Goal: Contribute content: Contribute content

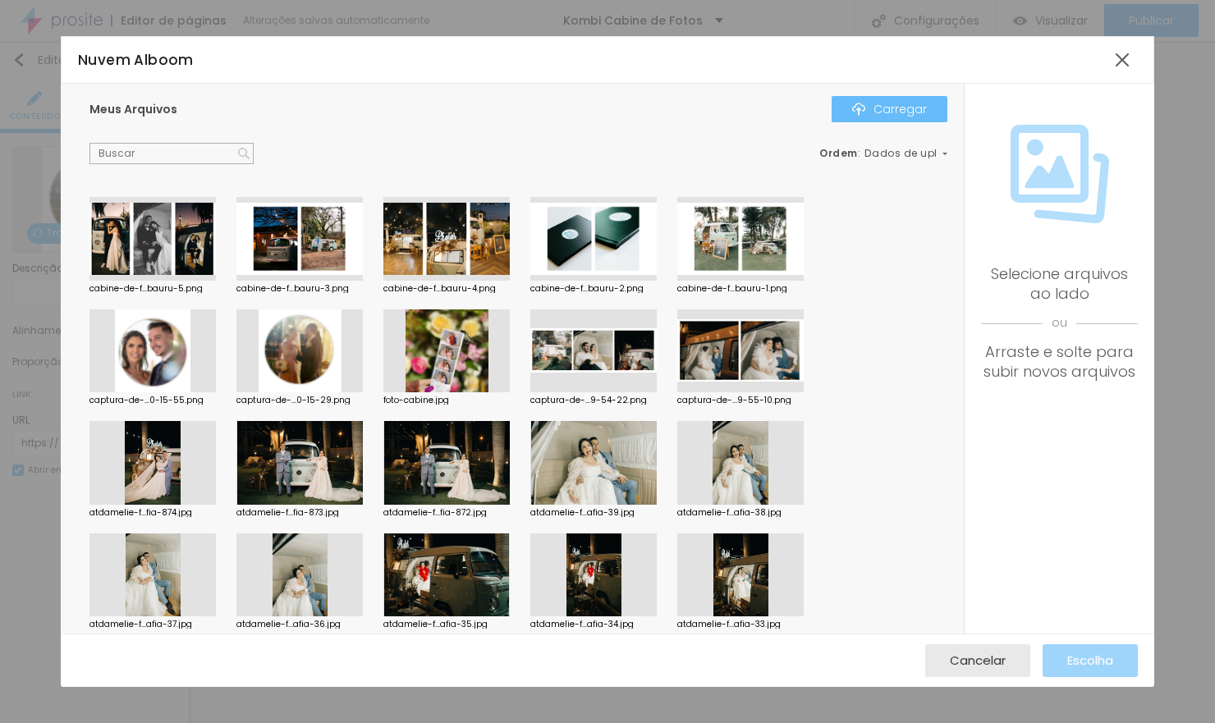
click at [881, 107] on font "Carregar" at bounding box center [899, 109] width 53 height 16
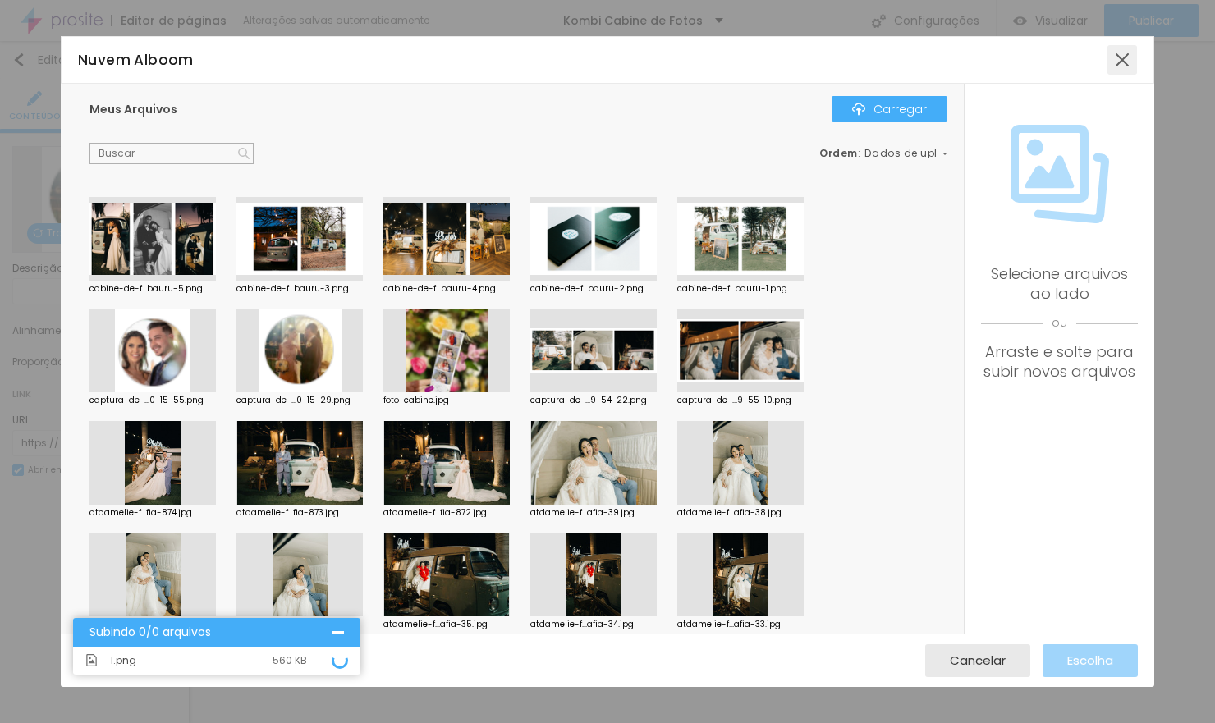
click at [1122, 53] on div at bounding box center [1122, 60] width 30 height 30
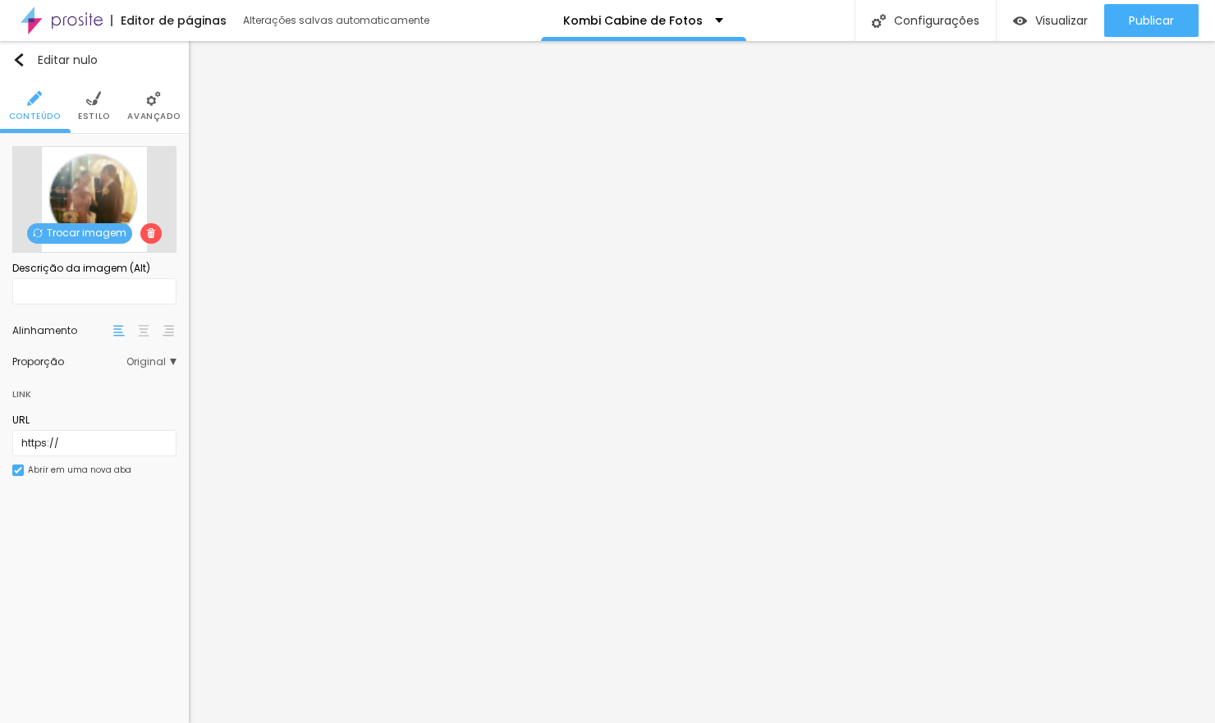
click at [80, 235] on font "Trocar imagem" at bounding box center [87, 233] width 80 height 14
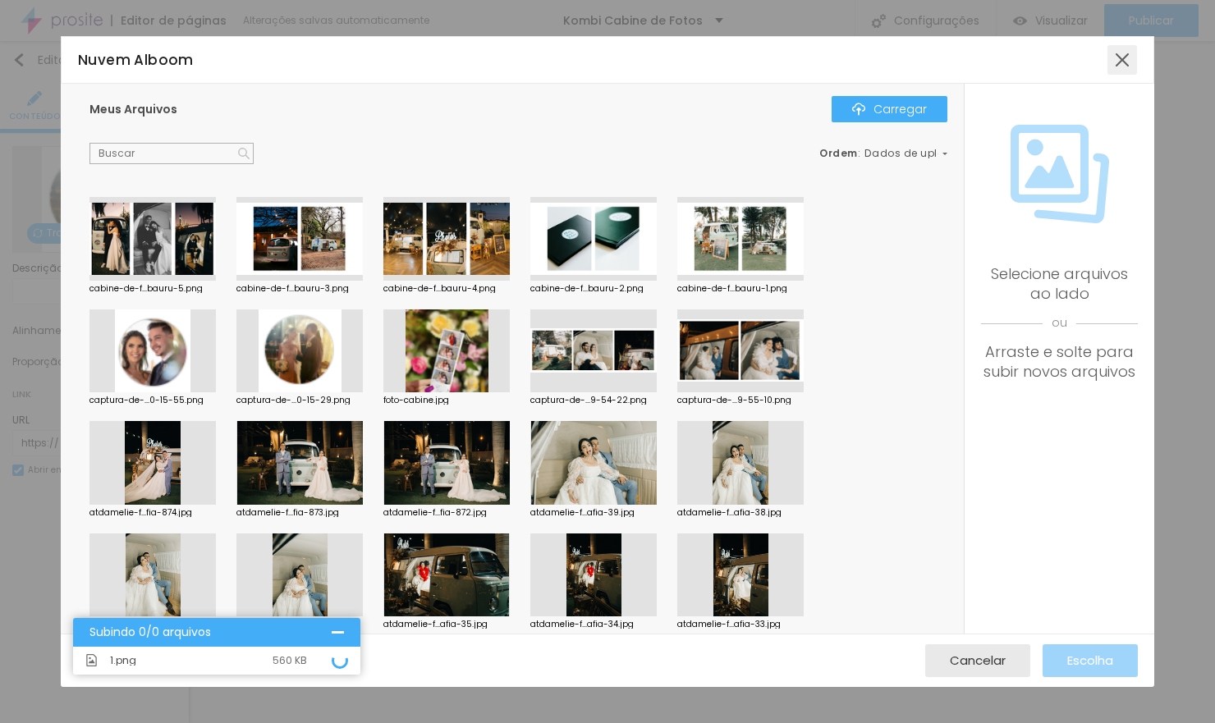
click at [1115, 51] on div at bounding box center [1122, 60] width 30 height 30
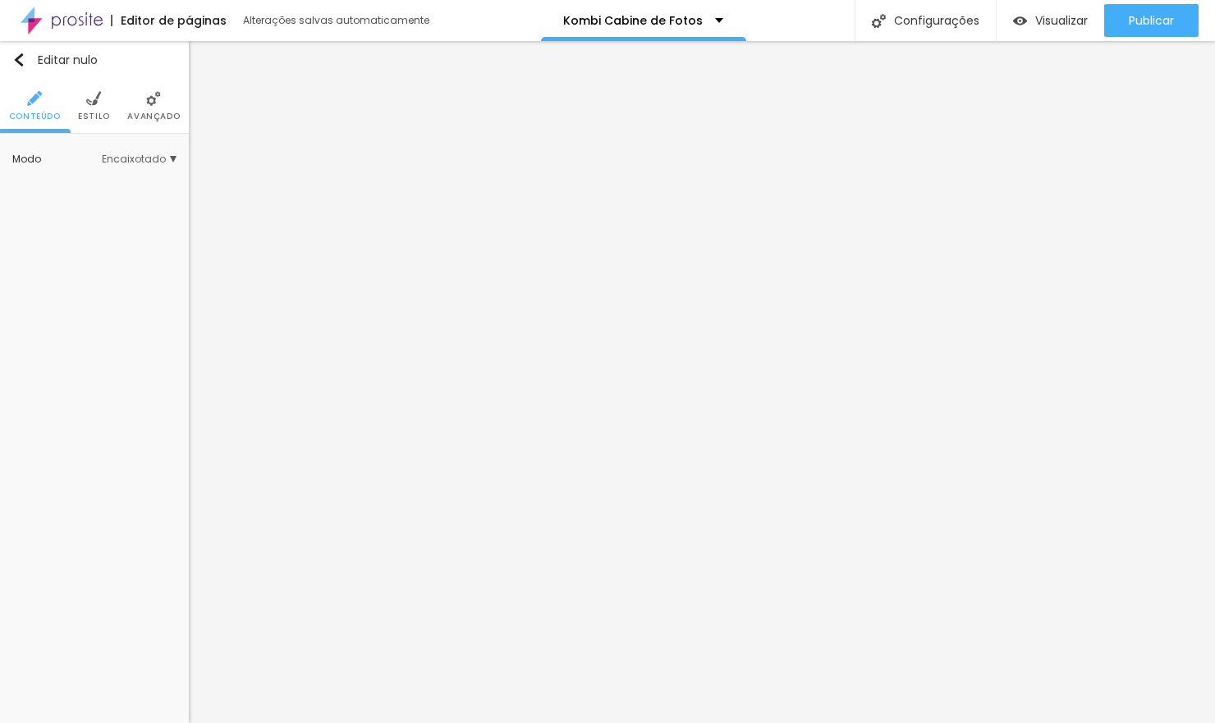
click at [1186, 722] on div at bounding box center [1192, 737] width 12 height 12
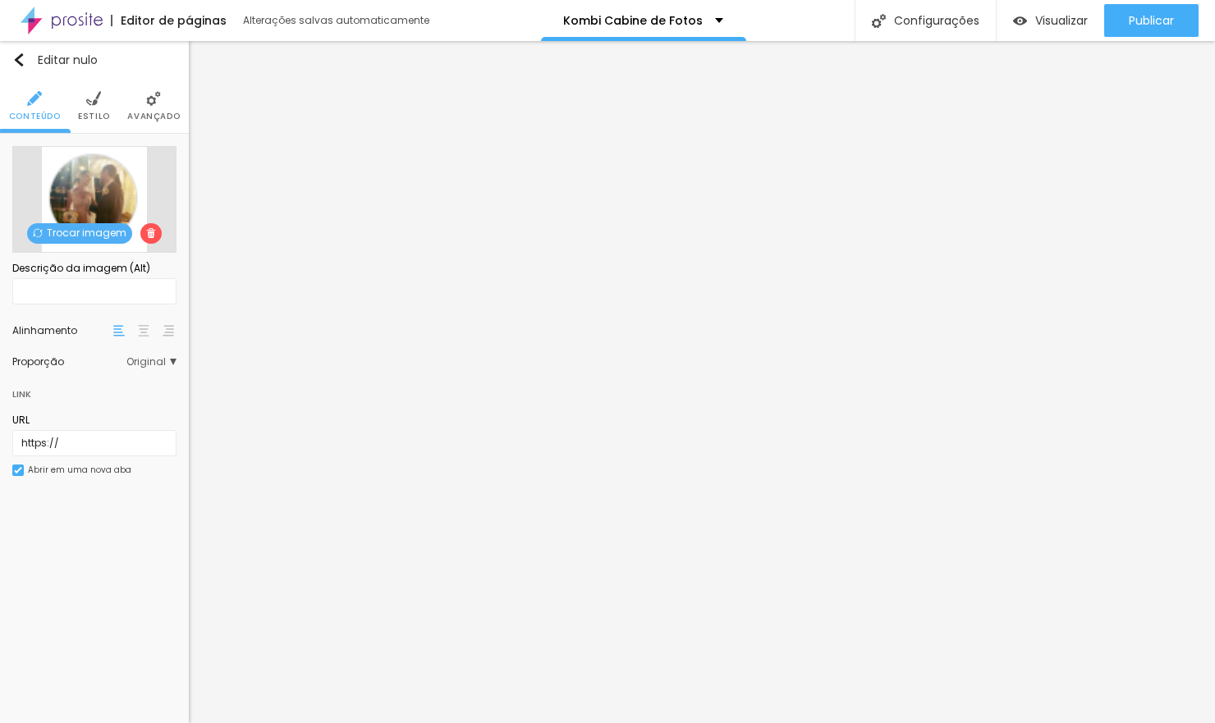
click at [105, 244] on div "Trocar imagem" at bounding box center [94, 199] width 164 height 107
click at [117, 231] on font "Trocar imagem" at bounding box center [87, 233] width 80 height 14
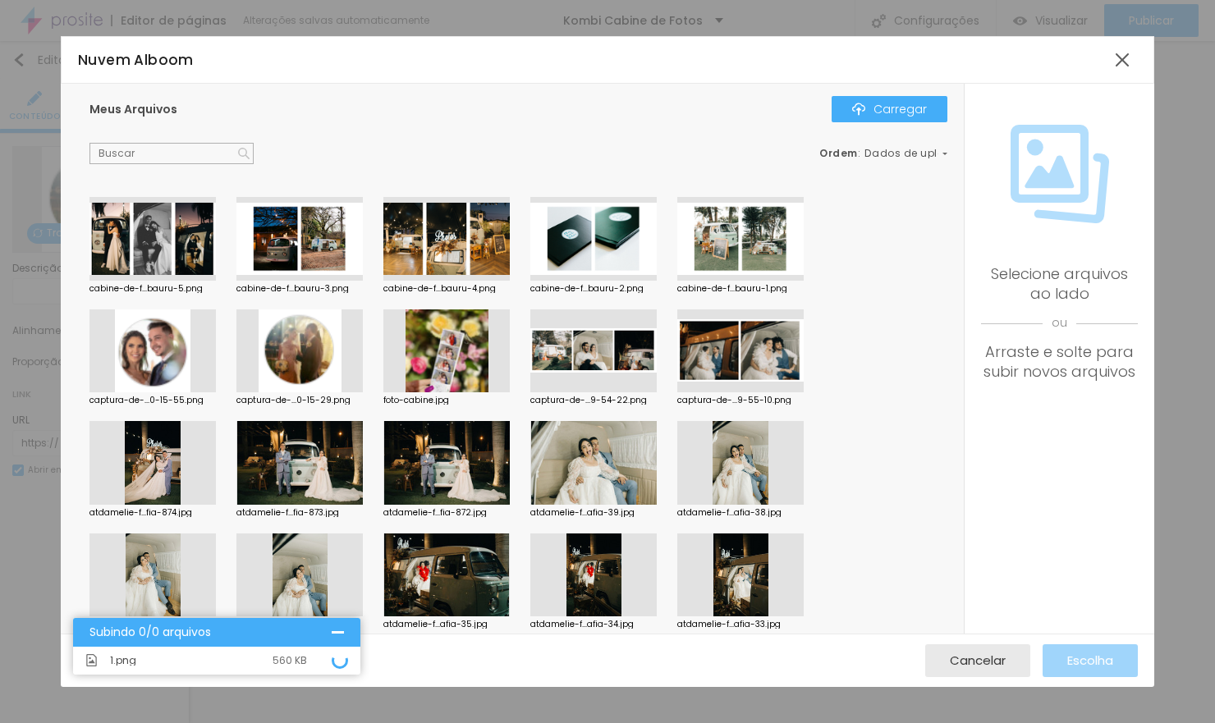
click at [125, 662] on font "1.png" at bounding box center [123, 660] width 26 height 14
click at [142, 657] on div "1.png" at bounding box center [191, 661] width 163 height 10
click at [1130, 54] on div at bounding box center [1122, 60] width 30 height 30
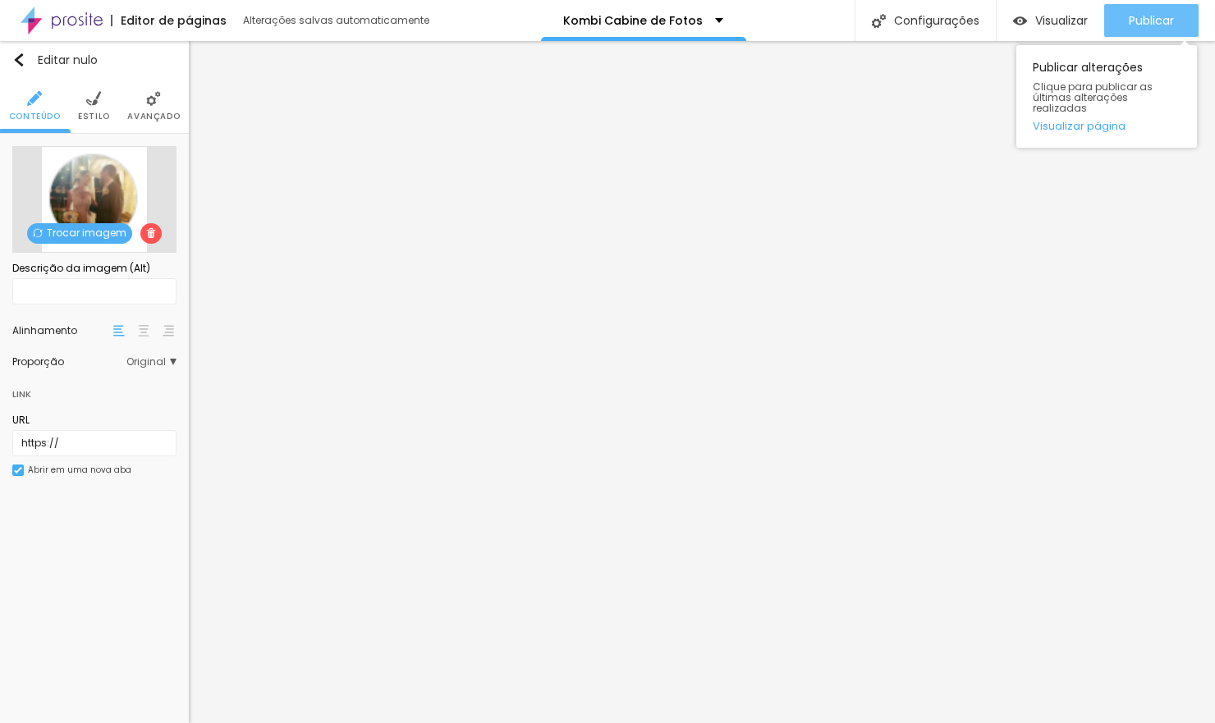
click at [1151, 17] on font "Publicar" at bounding box center [1151, 20] width 45 height 16
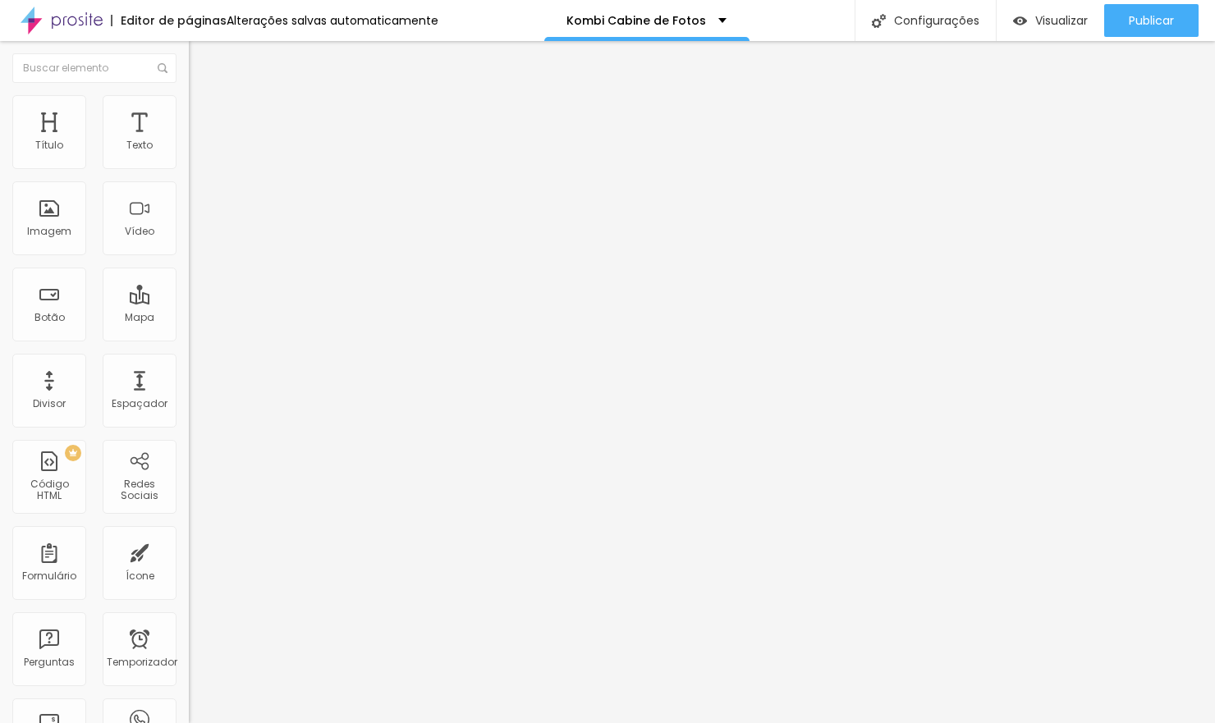
click at [199, 141] on font "Trocar imagem" at bounding box center [239, 134] width 80 height 14
click at [189, 100] on img at bounding box center [196, 102] width 15 height 15
drag, startPoint x: 19, startPoint y: 172, endPoint x: 39, endPoint y: 172, distance: 20.5
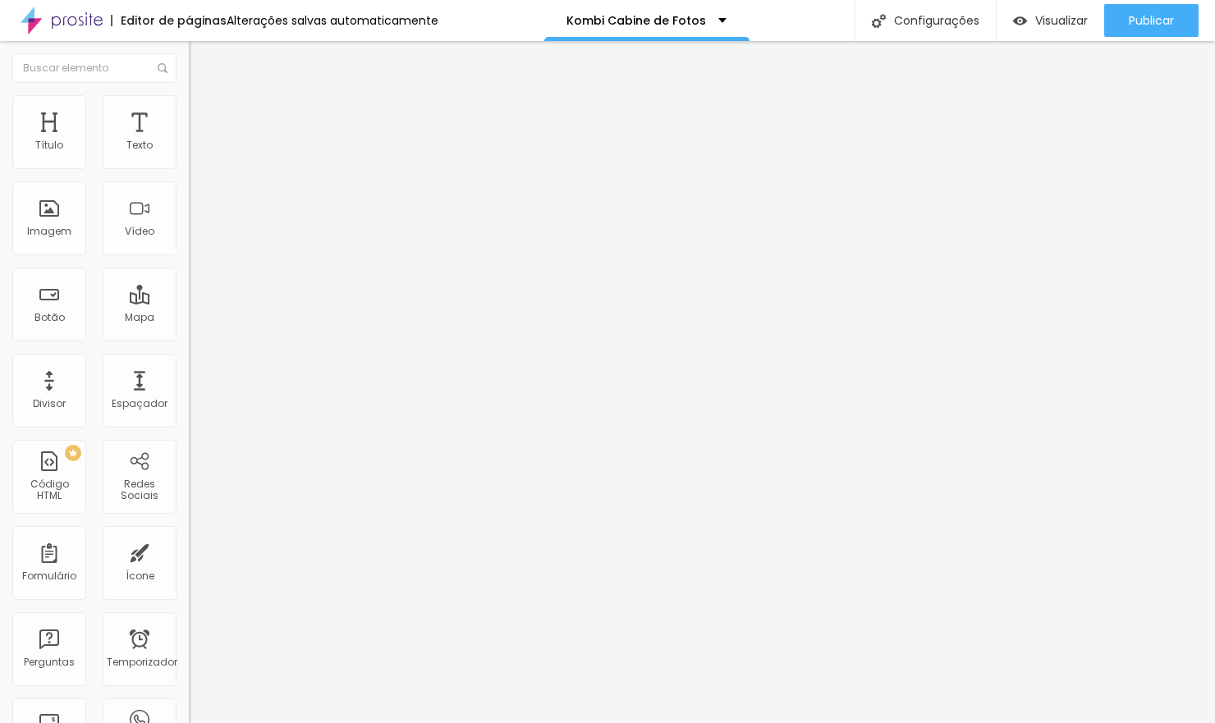
click at [189, 168] on input "range" at bounding box center [242, 161] width 106 height 13
type input "25"
click at [189, 168] on input "range" at bounding box center [242, 161] width 106 height 13
type input "30"
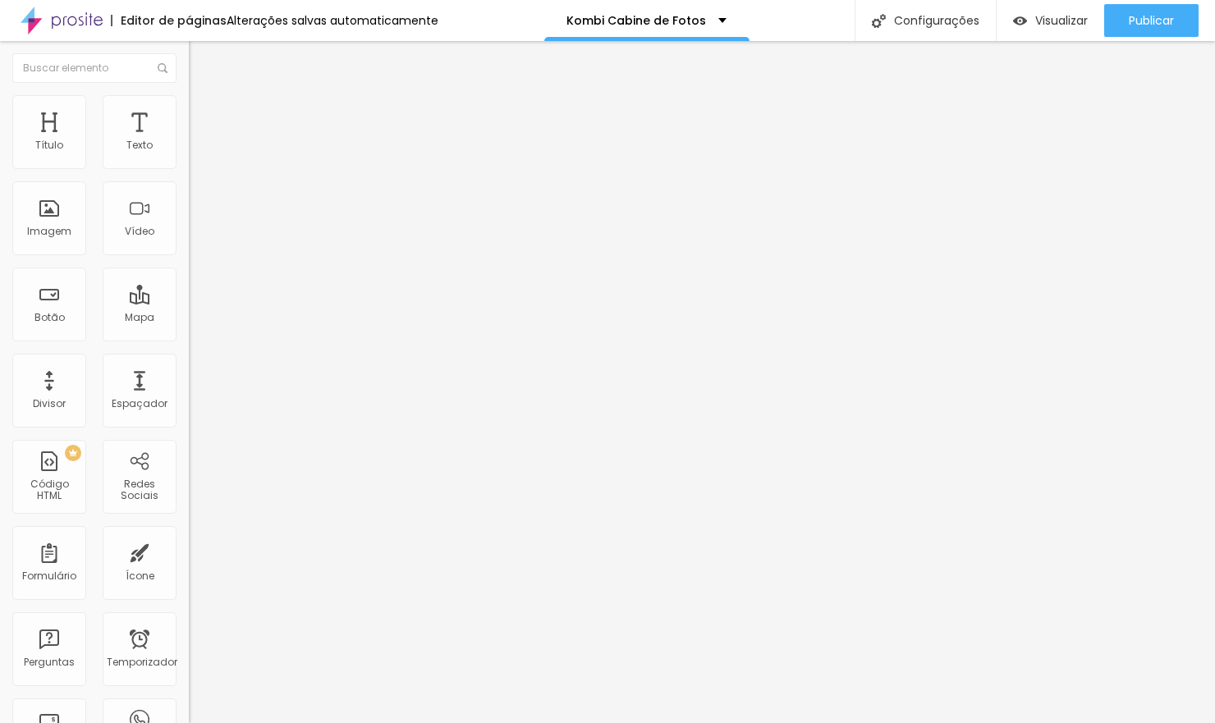
type input "30"
type input "35"
type input "30"
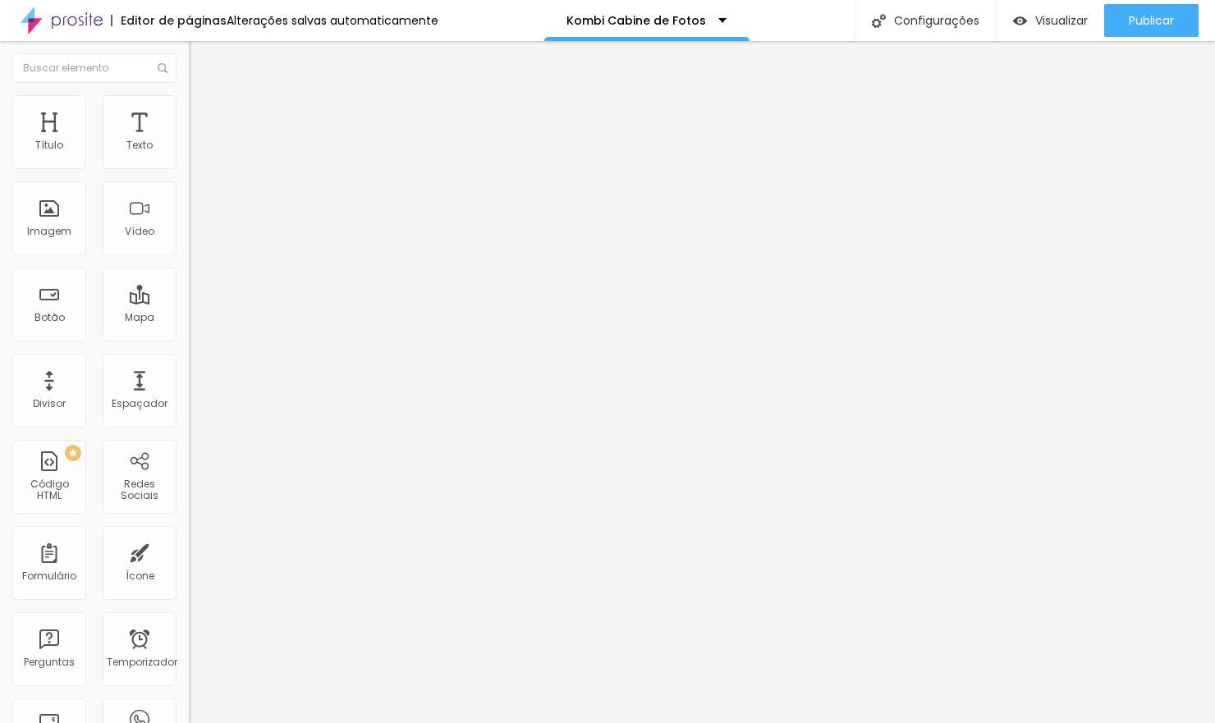
type input "35"
drag, startPoint x: 48, startPoint y: 173, endPoint x: 57, endPoint y: 171, distance: 9.4
type input "35"
click at [189, 168] on input "range" at bounding box center [242, 161] width 106 height 13
click at [189, 103] on img at bounding box center [196, 102] width 15 height 15
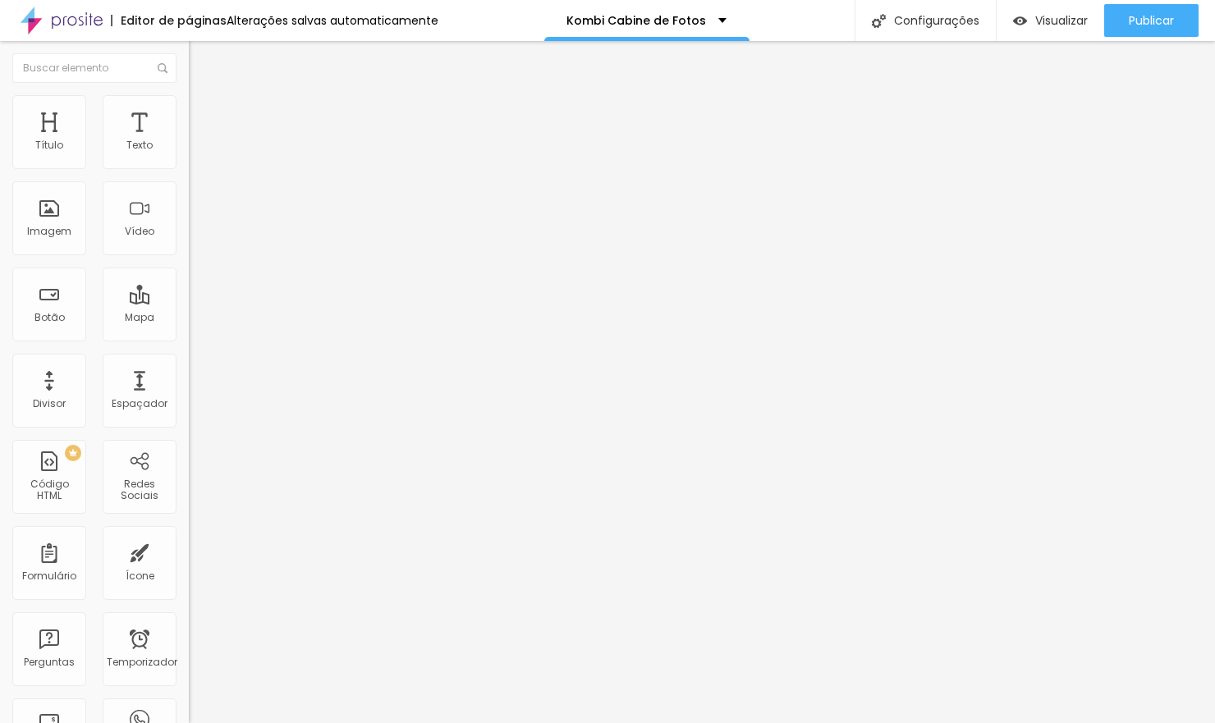
type input "100"
drag, startPoint x: 163, startPoint y: 174, endPoint x: 177, endPoint y: 173, distance: 14.0
click at [189, 173] on div "Tamanho 100 px % 0 Borda arredondada Sombra DESATIVADO Voltar ao padrão" at bounding box center [283, 292] width 189 height 329
type input "100"
click at [189, 166] on input "text" at bounding box center [287, 157] width 197 height 16
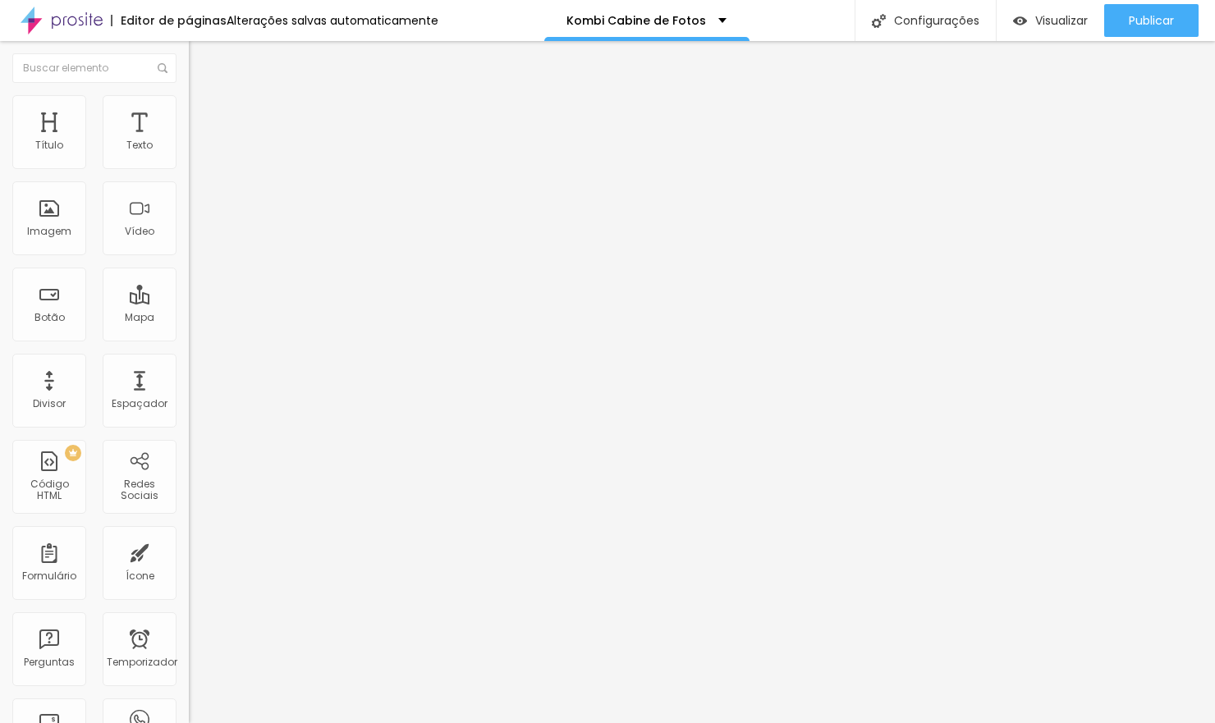
type input "foto lembrança"
click at [189, 221] on img at bounding box center [194, 214] width 11 height 11
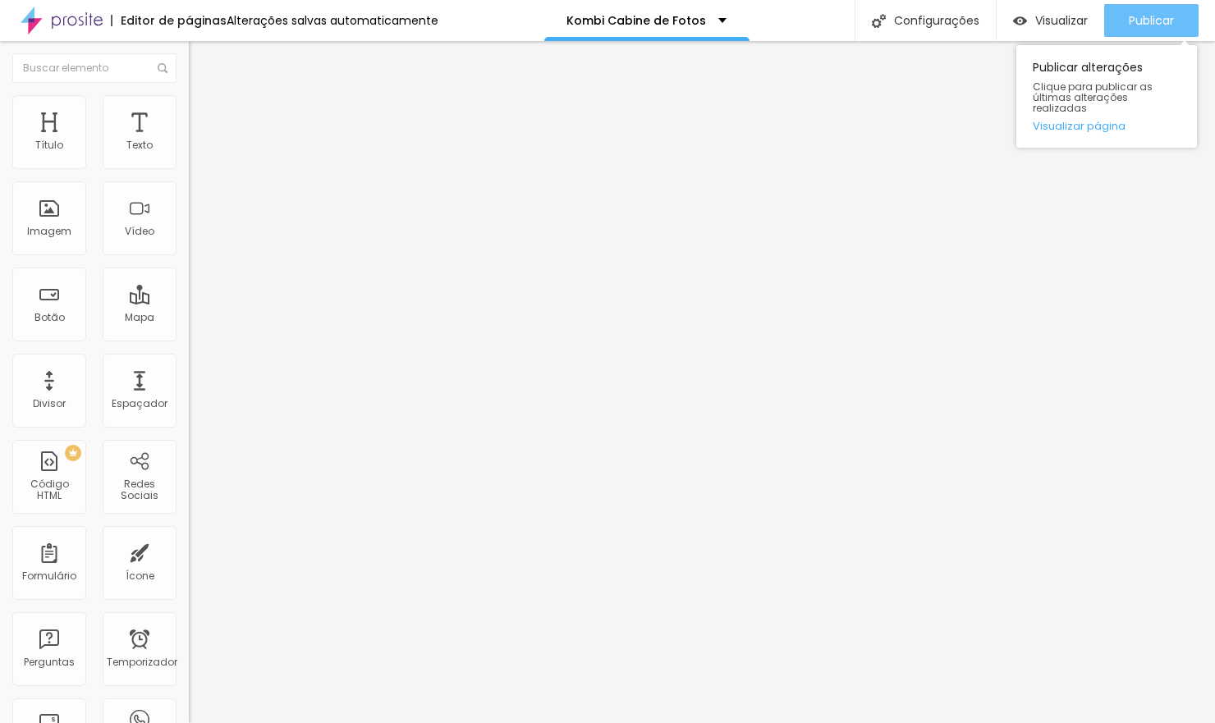
click at [1139, 16] on font "Publicar" at bounding box center [1151, 20] width 45 height 16
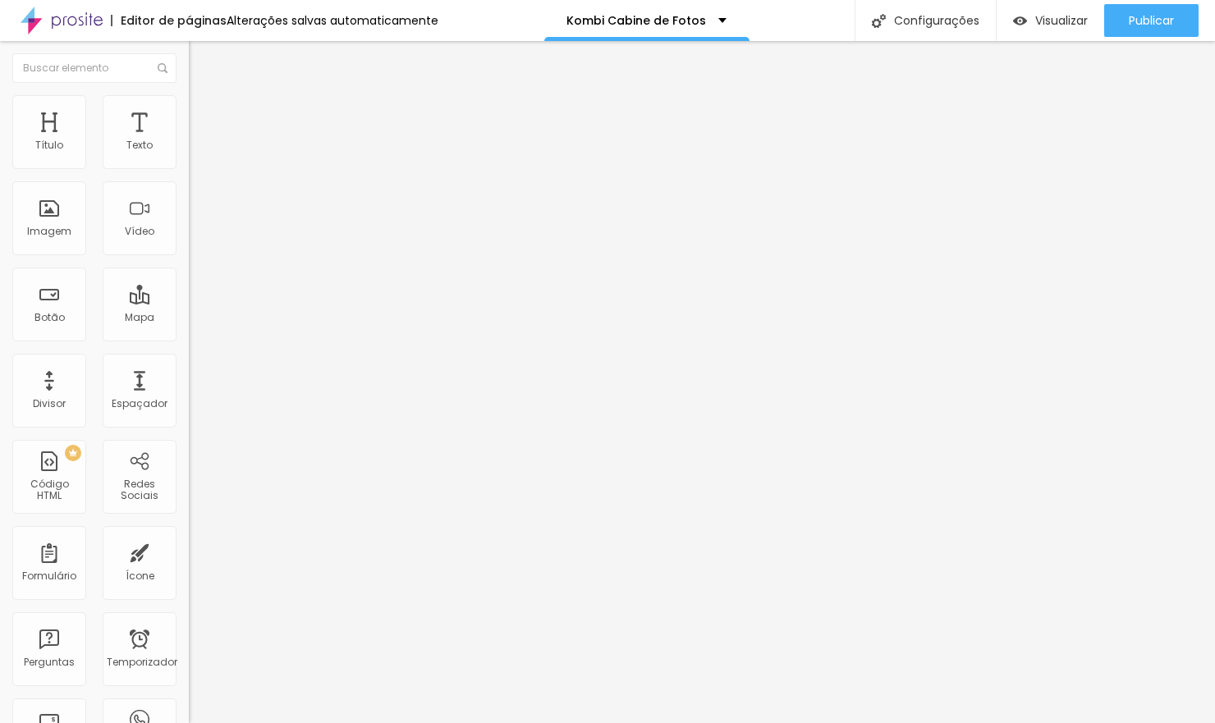
click at [199, 141] on font "Trocar imagem" at bounding box center [239, 134] width 80 height 14
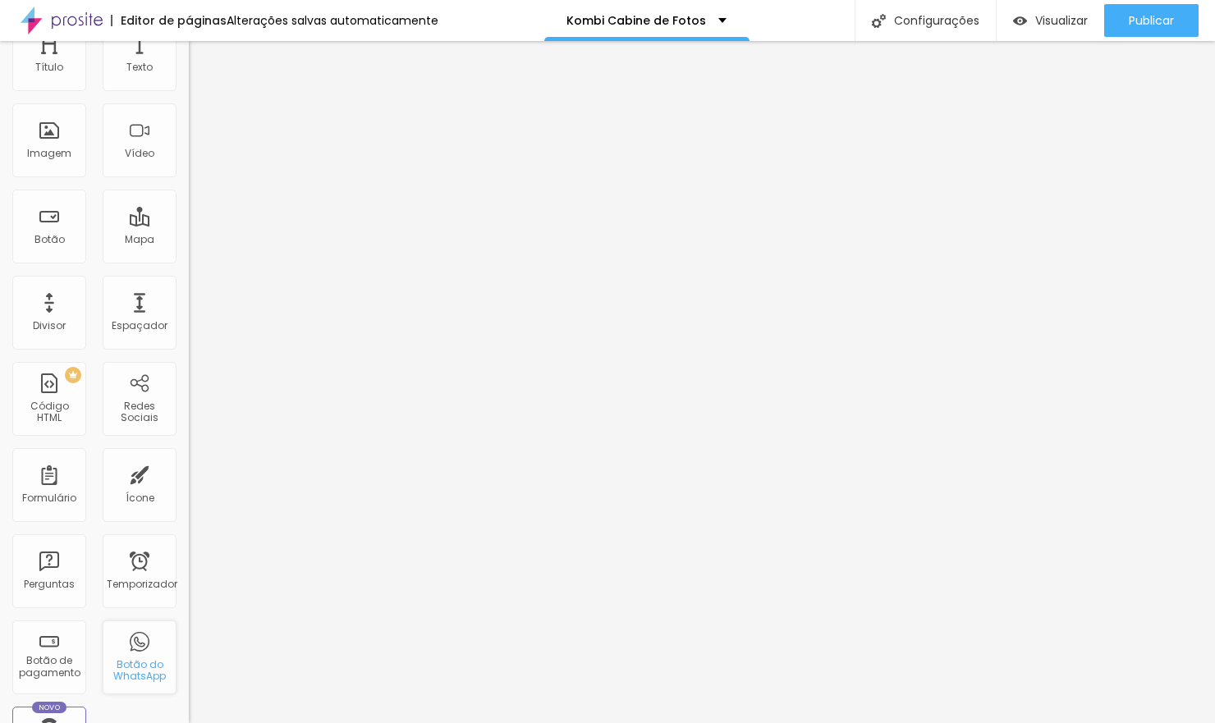
scroll to position [0, 0]
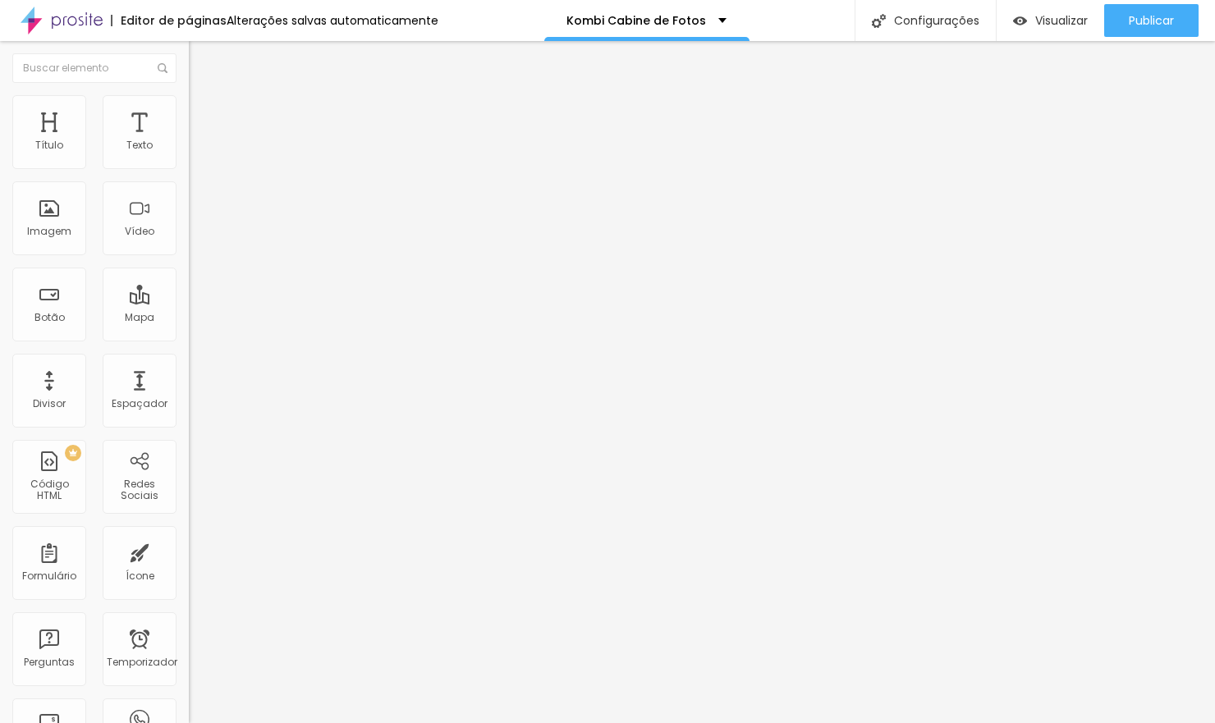
click at [189, 103] on img at bounding box center [196, 102] width 15 height 15
drag, startPoint x: 62, startPoint y: 246, endPoint x: 71, endPoint y: 246, distance: 9.0
click at [189, 476] on input "range" at bounding box center [242, 482] width 106 height 13
type input "15"
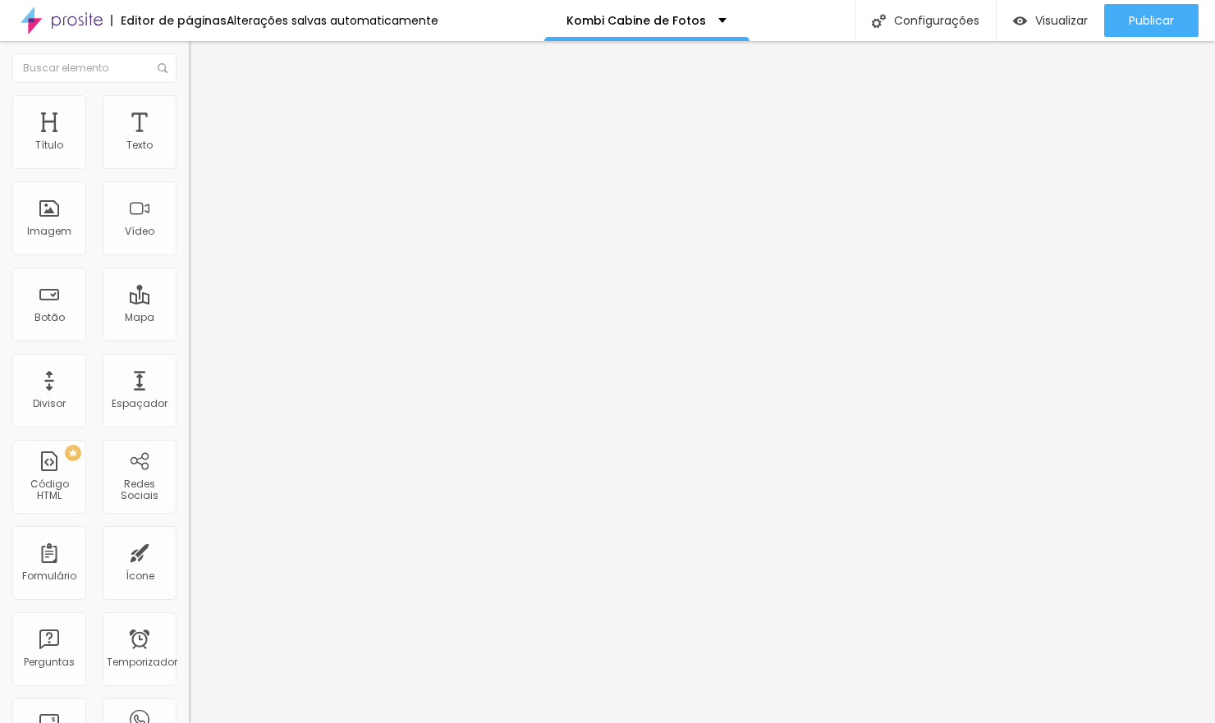
click at [189, 476] on input "range" at bounding box center [242, 482] width 106 height 13
type input "16"
click at [189, 476] on input "range" at bounding box center [242, 482] width 106 height 13
type input "17"
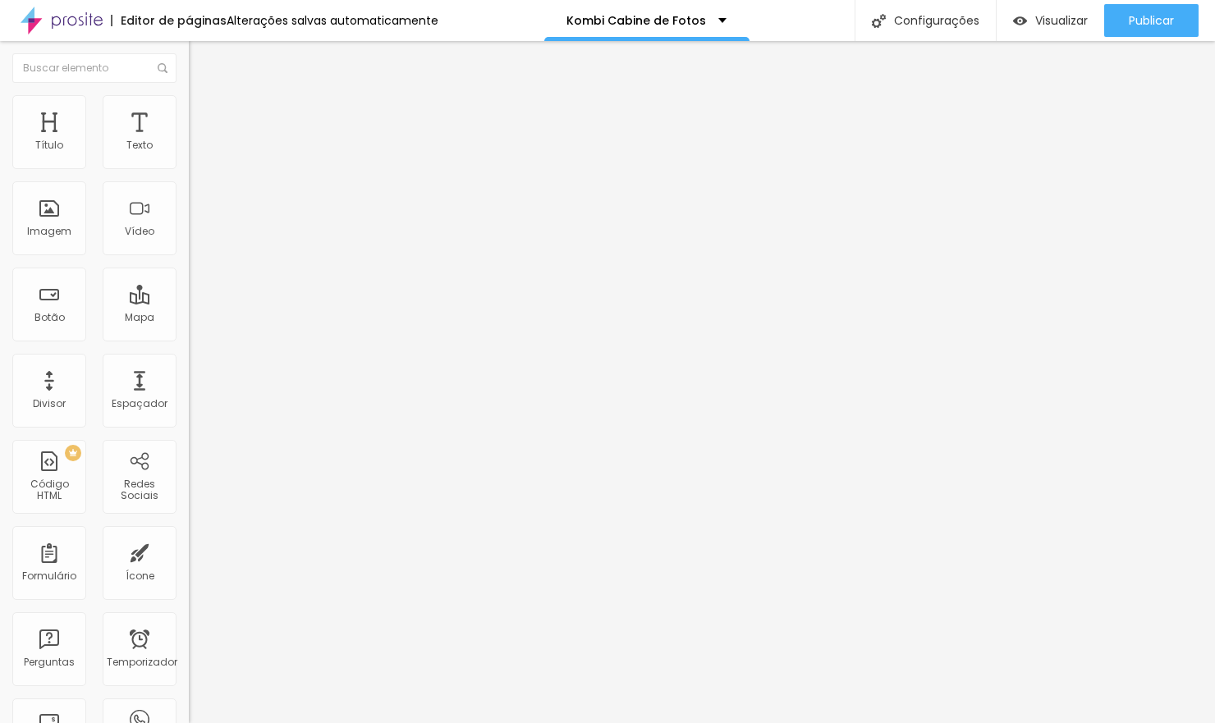
type input "17"
click at [189, 476] on input "range" at bounding box center [242, 482] width 106 height 13
type input "18"
click at [189, 476] on input "range" at bounding box center [242, 482] width 106 height 13
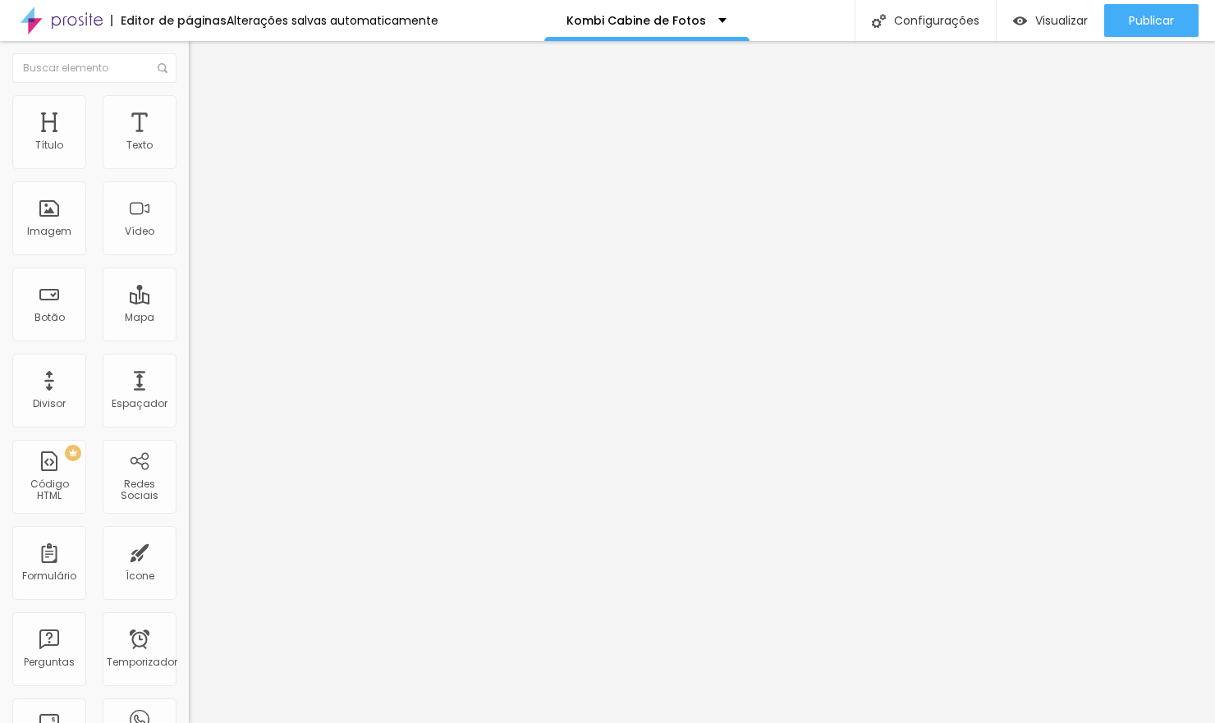
drag, startPoint x: 136, startPoint y: 244, endPoint x: 164, endPoint y: 241, distance: 28.0
click at [189, 286] on div "18 Tamanho do texto" at bounding box center [283, 402] width 189 height 232
click at [47, 139] on font "Título" at bounding box center [49, 145] width 28 height 14
click at [189, 153] on span "Título 2" at bounding box center [216, 147] width 54 height 14
click at [189, 179] on span "Título 4" at bounding box center [211, 172] width 44 height 14
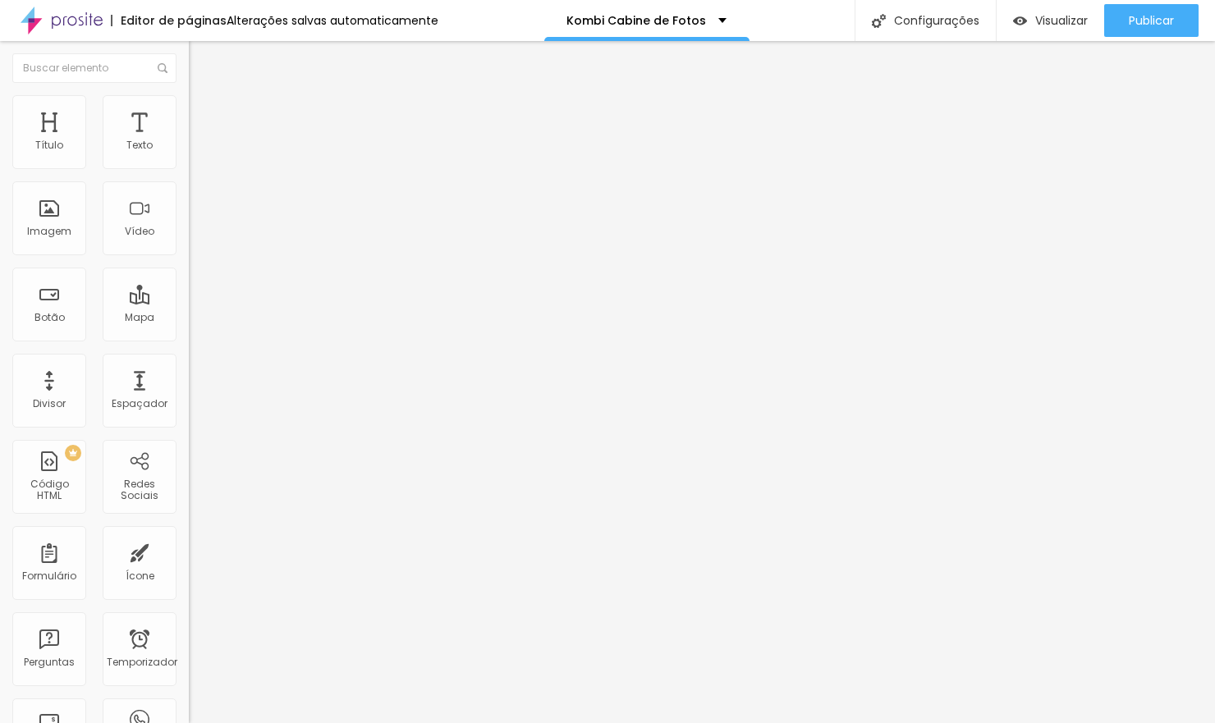
click at [189, 106] on li "Avançado" at bounding box center [283, 103] width 189 height 16
click at [189, 95] on li "Estilo" at bounding box center [283, 87] width 189 height 16
click at [195, 242] on icon "button" at bounding box center [200, 237] width 10 height 10
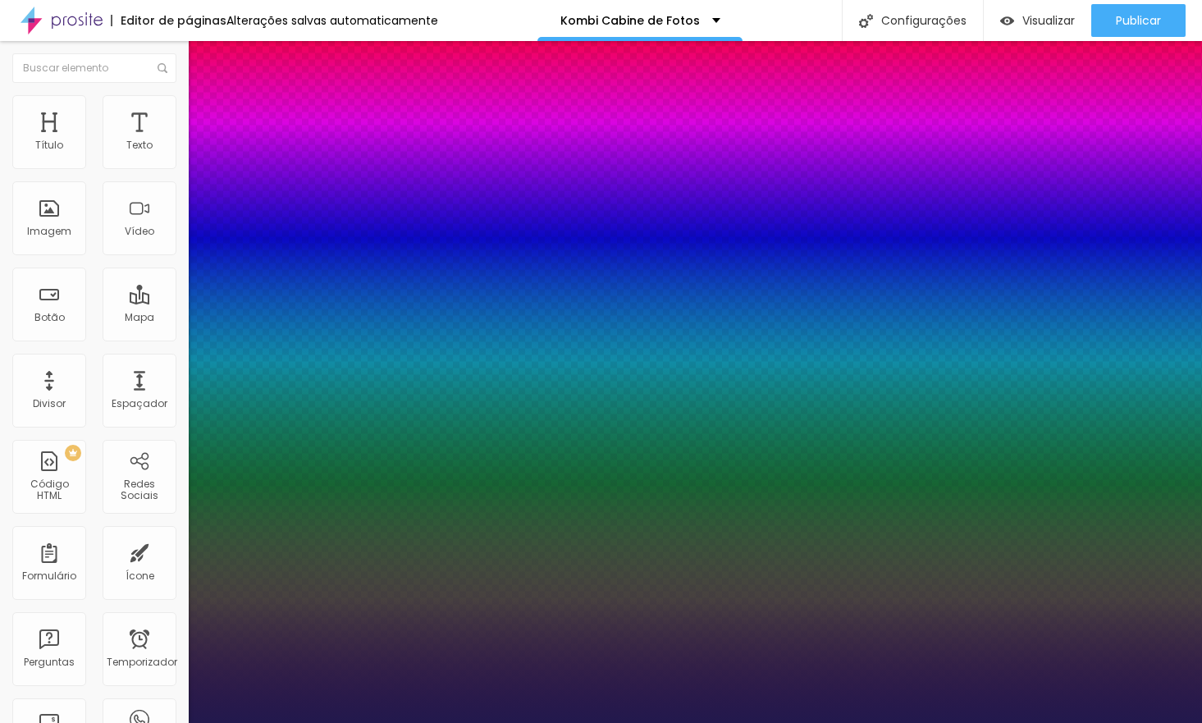
type input "1"
type input "14"
type input "1"
type input "13"
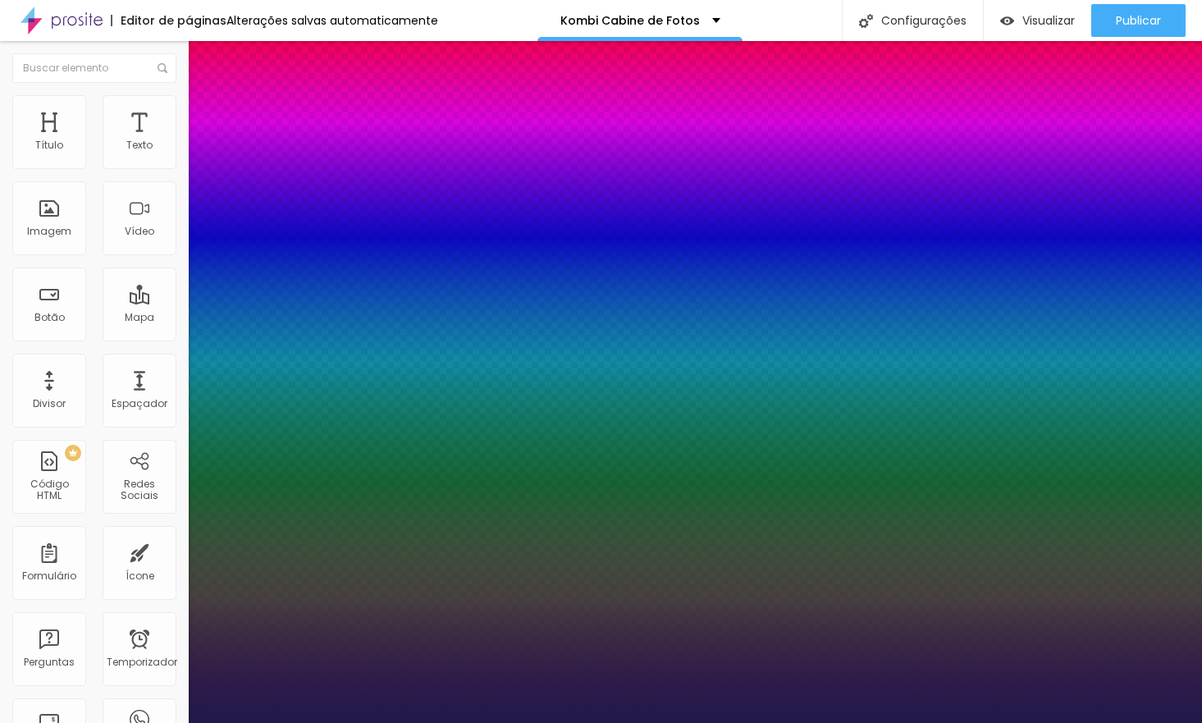
type input "13"
type input "1"
type input "14"
type input "1"
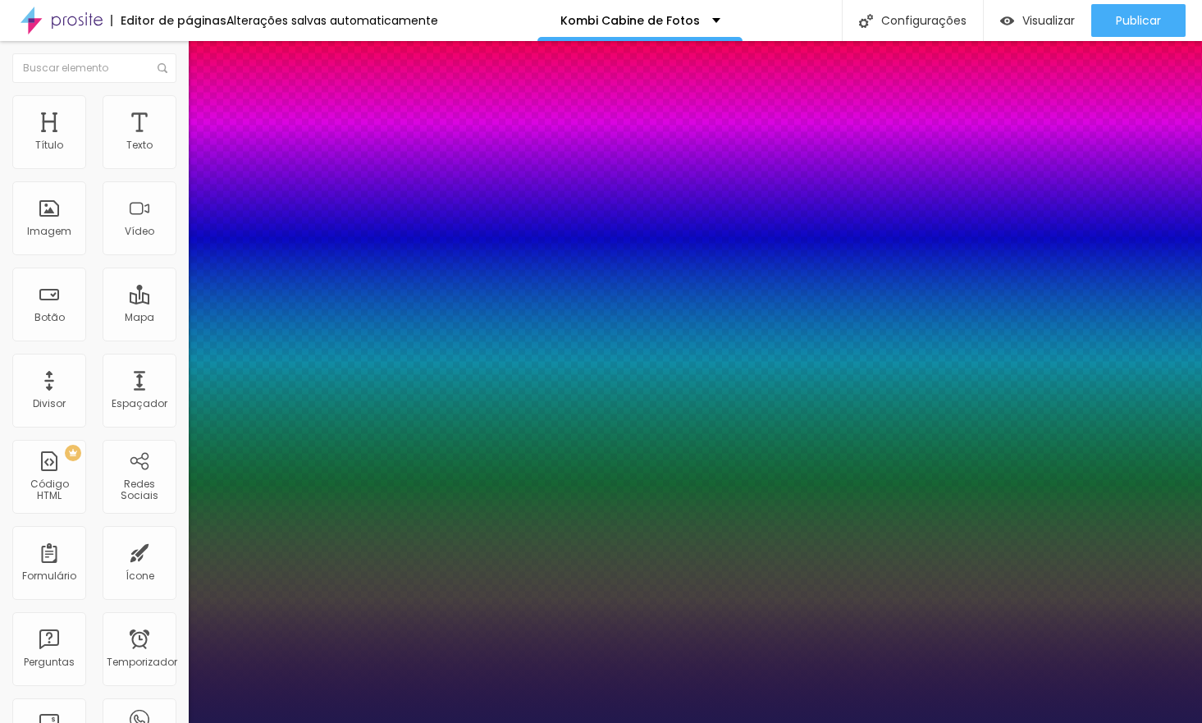
type input "15"
type input "1"
type input "15"
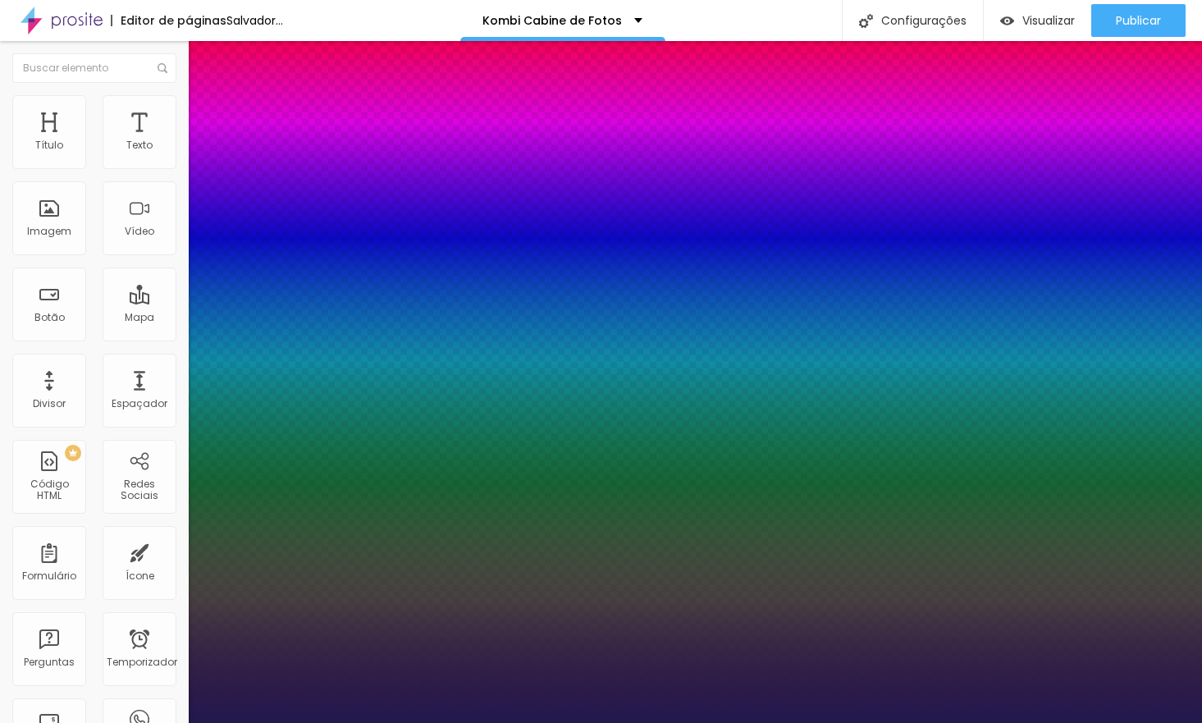
type input "1"
click at [565, 722] on div at bounding box center [601, 723] width 1202 height 0
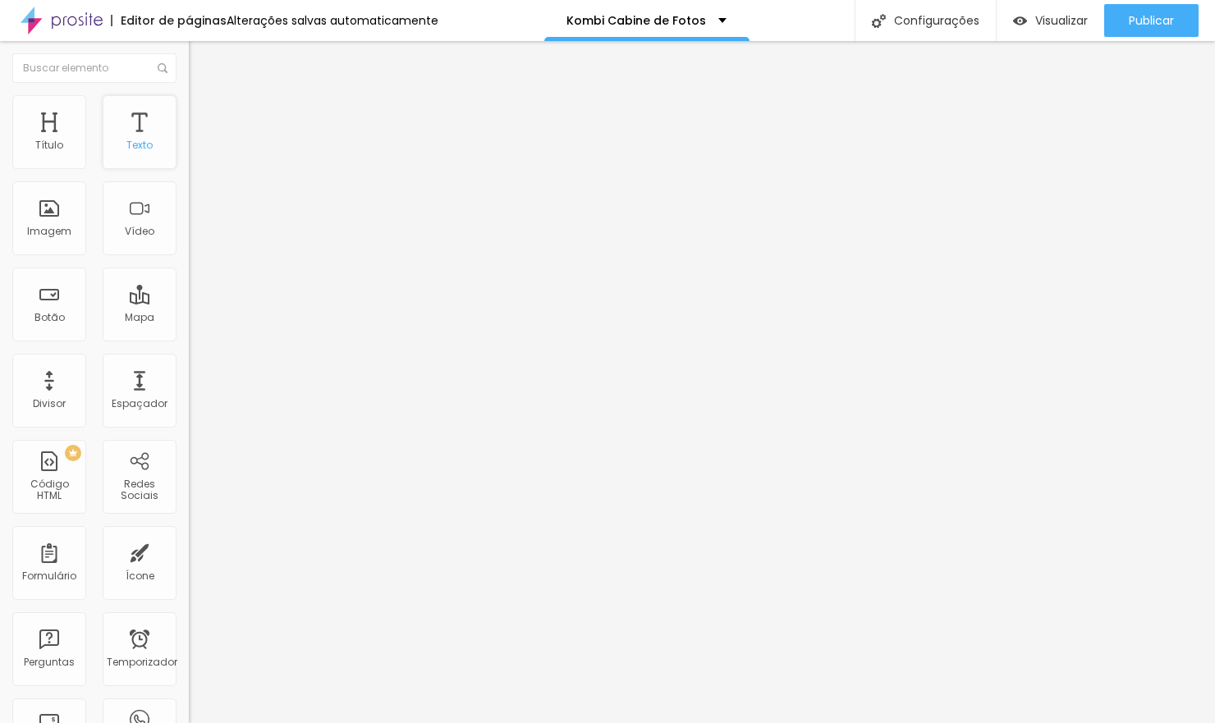
click at [132, 141] on font "Texto" at bounding box center [139, 145] width 26 height 14
click at [197, 238] on icon "button" at bounding box center [200, 234] width 7 height 7
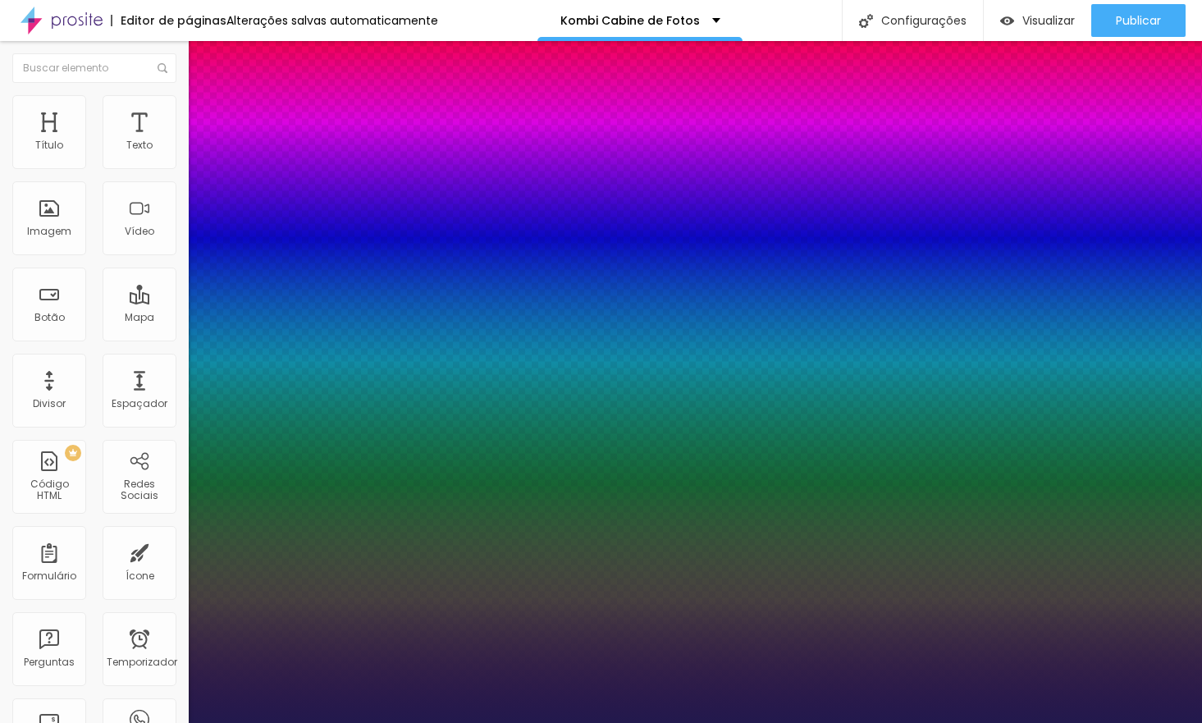
type input "1"
type input "20"
type input "1"
type input "22"
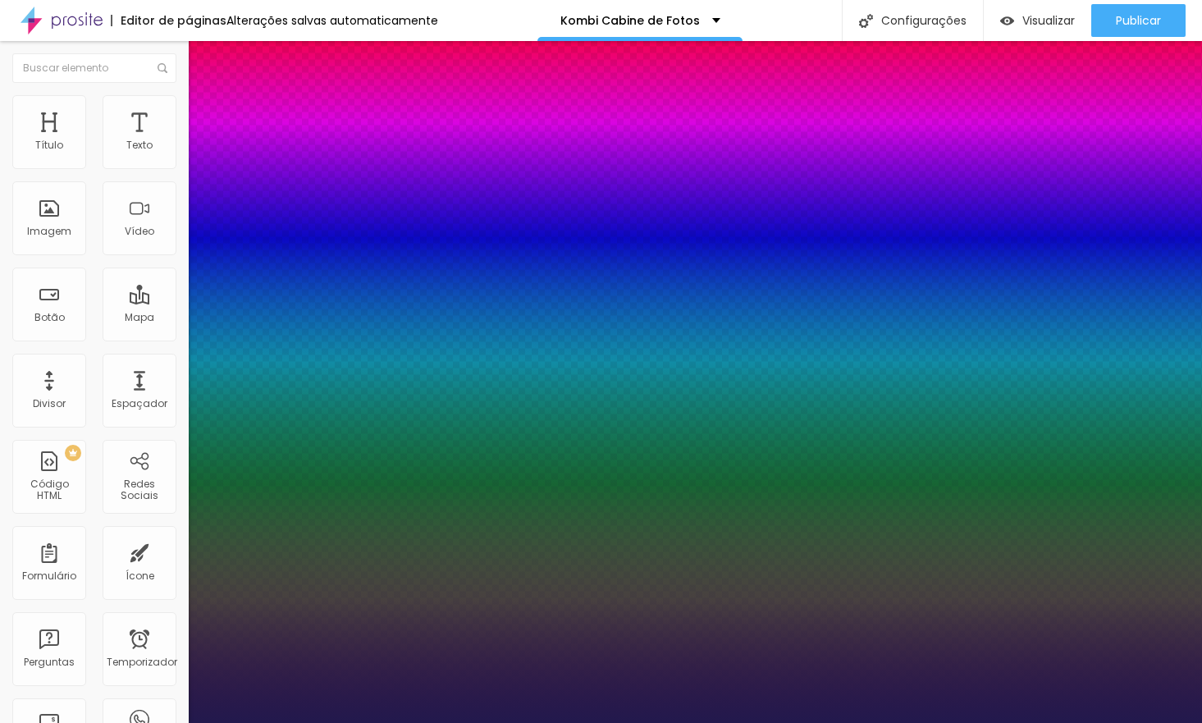
type input "22"
type input "1"
type input "23"
type input "1"
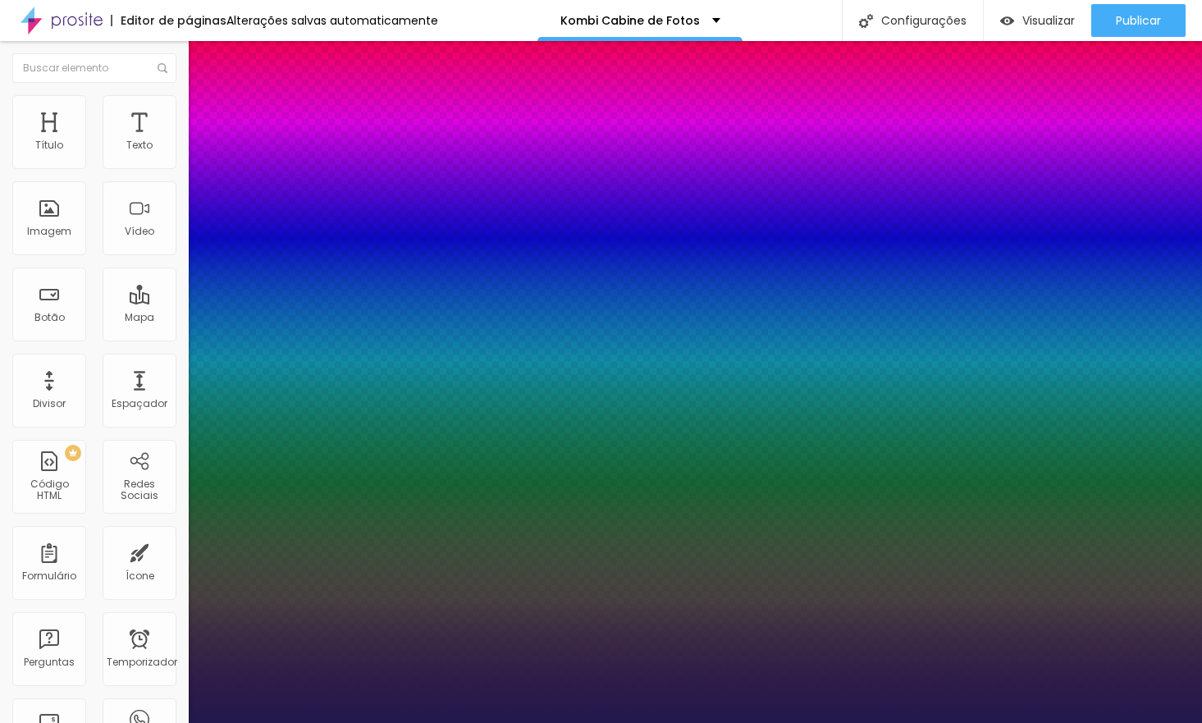
type input "24"
type input "1"
type input "25"
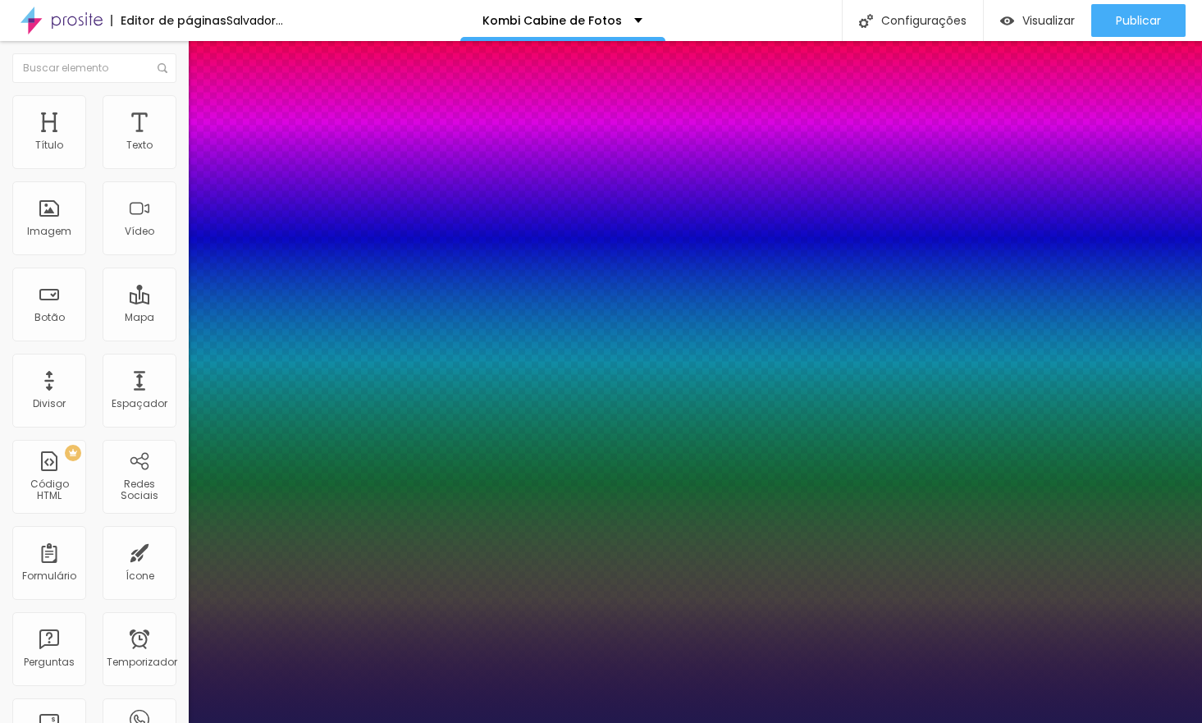
type input "1"
drag, startPoint x: 227, startPoint y: 460, endPoint x: 245, endPoint y: 461, distance: 18.1
type input "25"
click at [1002, 722] on div at bounding box center [601, 723] width 1202 height 0
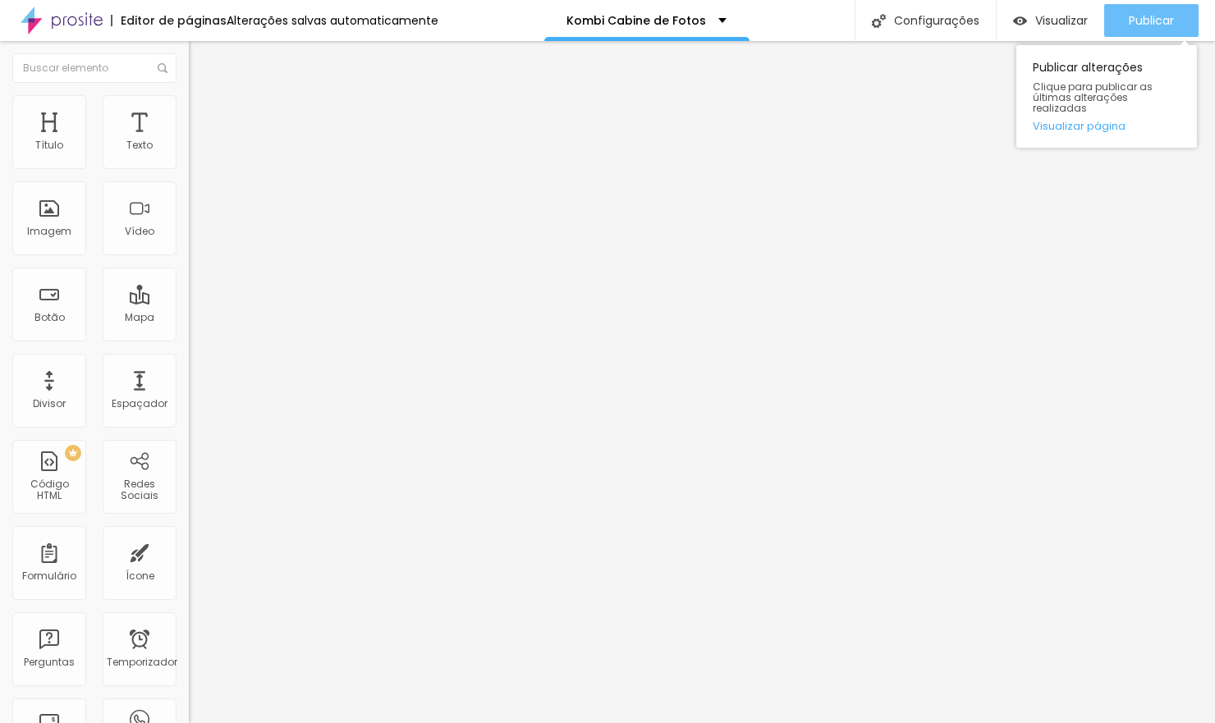
click at [1131, 16] on font "Publicar" at bounding box center [1151, 20] width 45 height 16
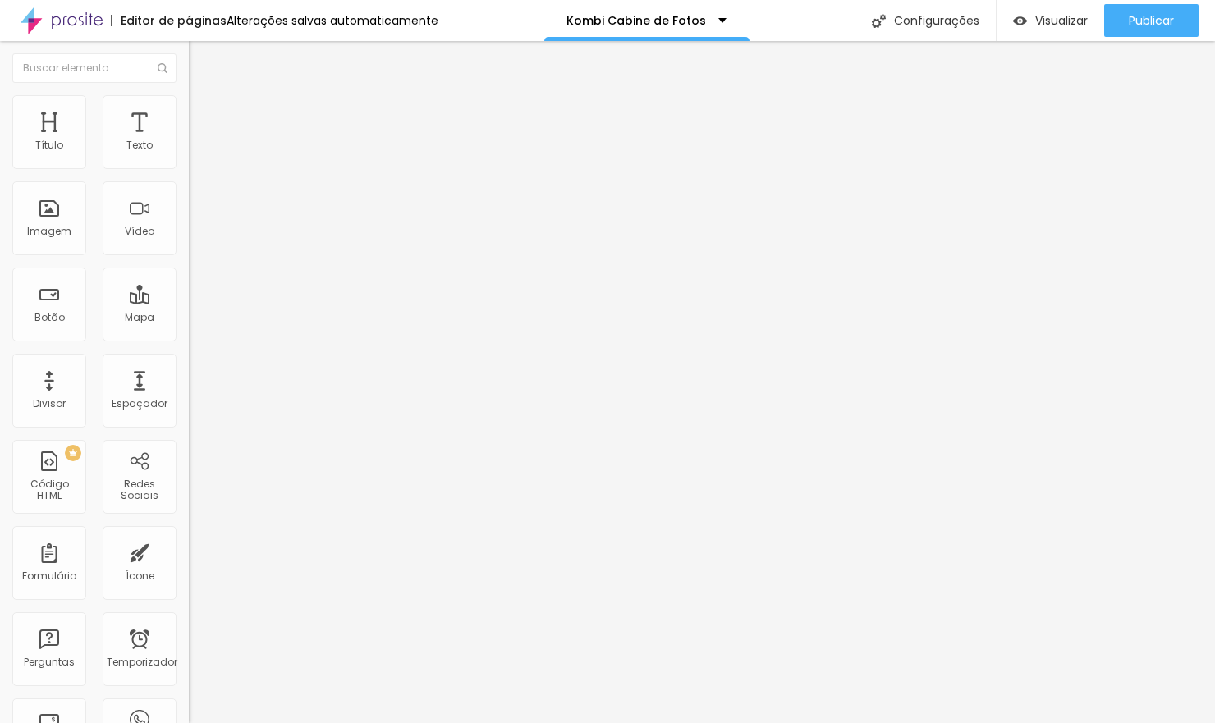
click at [189, 100] on img at bounding box center [196, 102] width 15 height 15
type input "95"
type input "90"
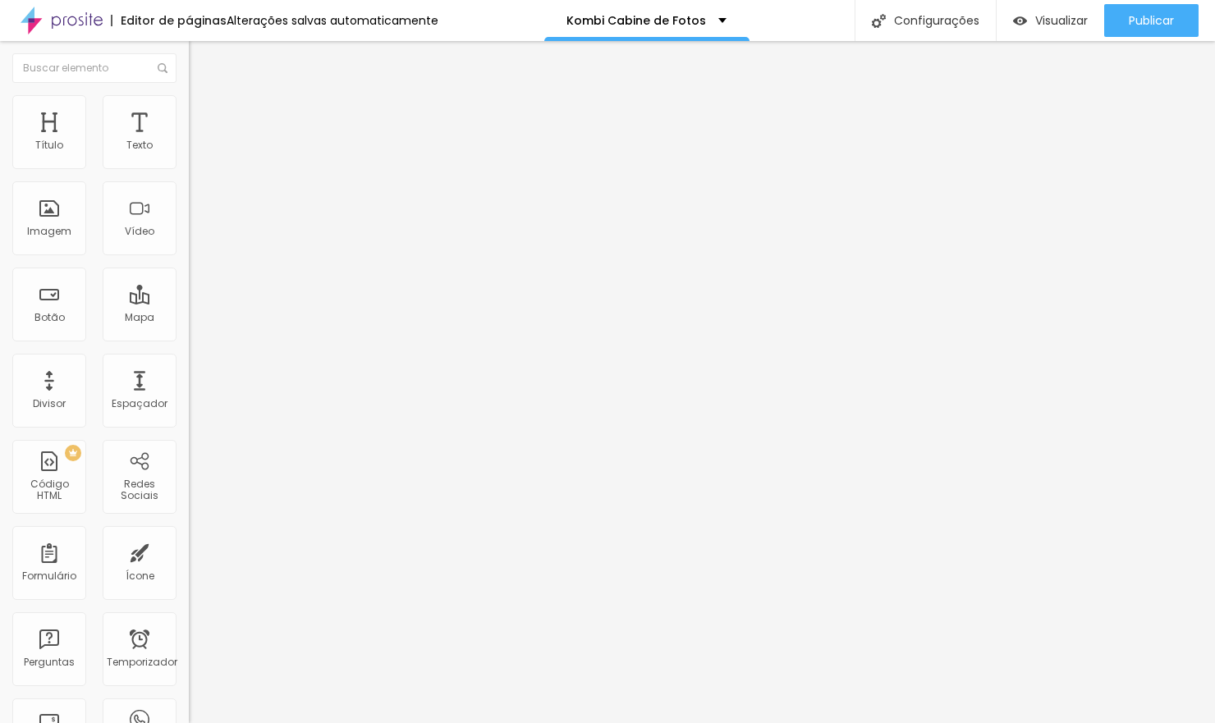
type input "85"
type input "80"
type input "75"
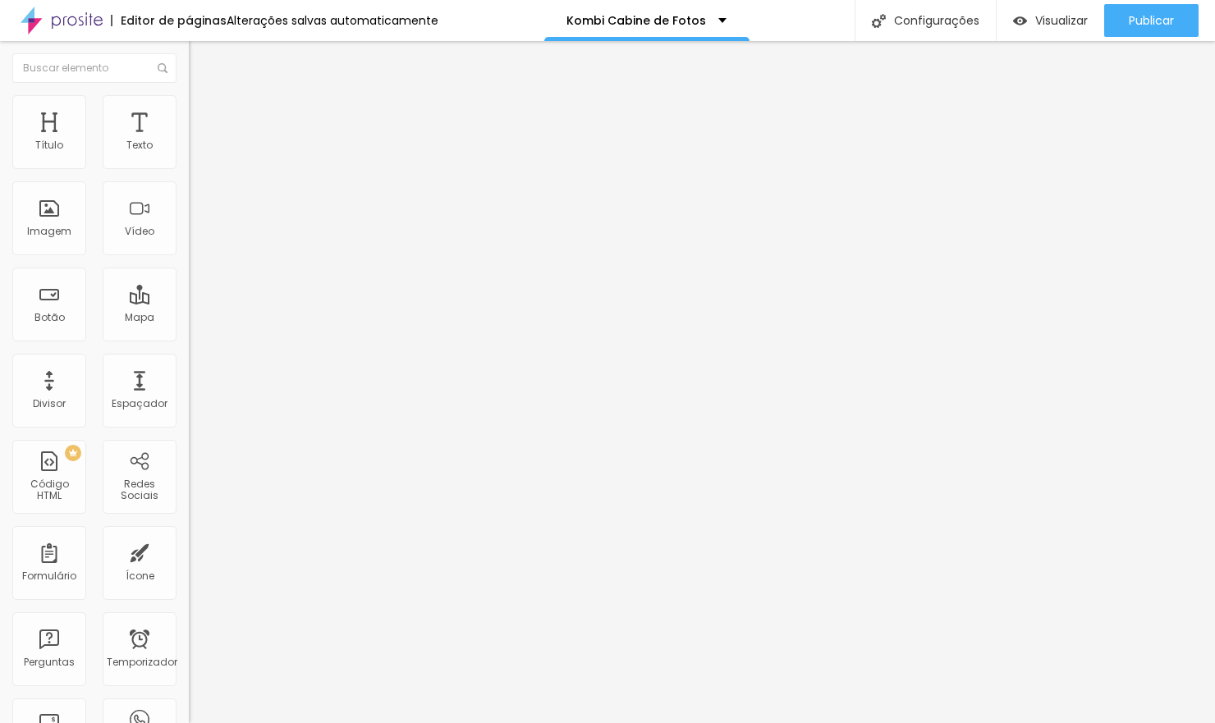
type input "75"
type input "70"
type input "65"
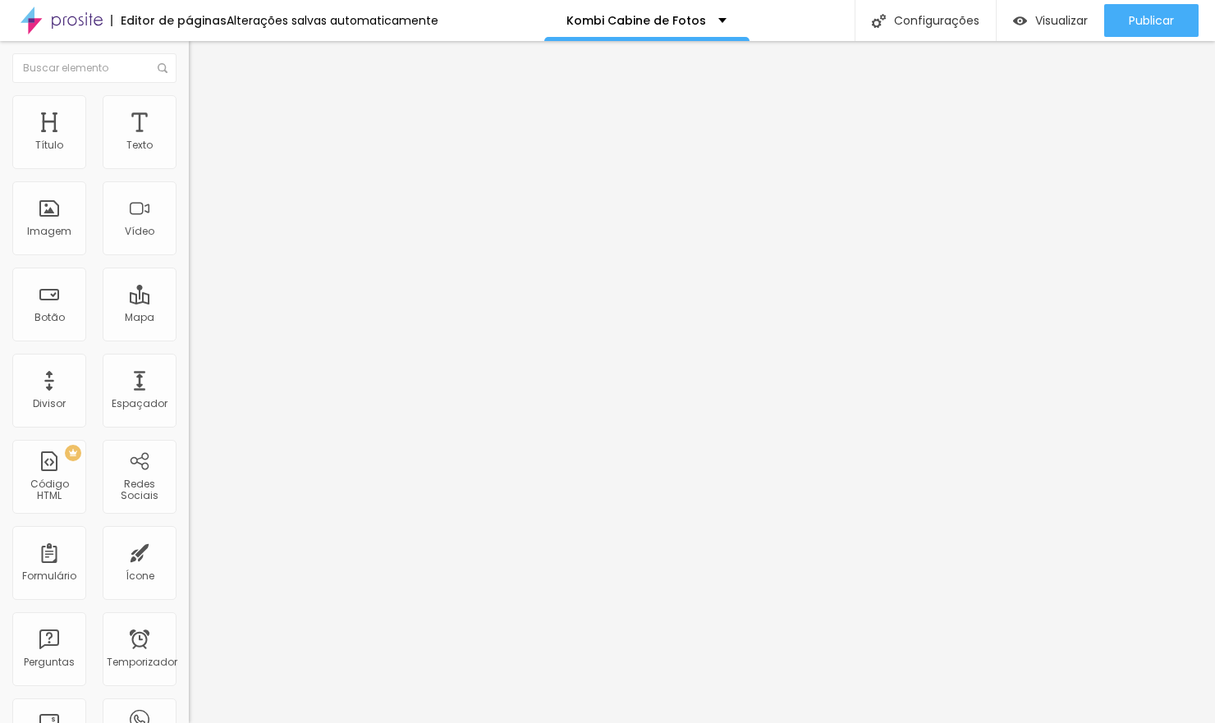
type input "60"
type input "55"
type input "50"
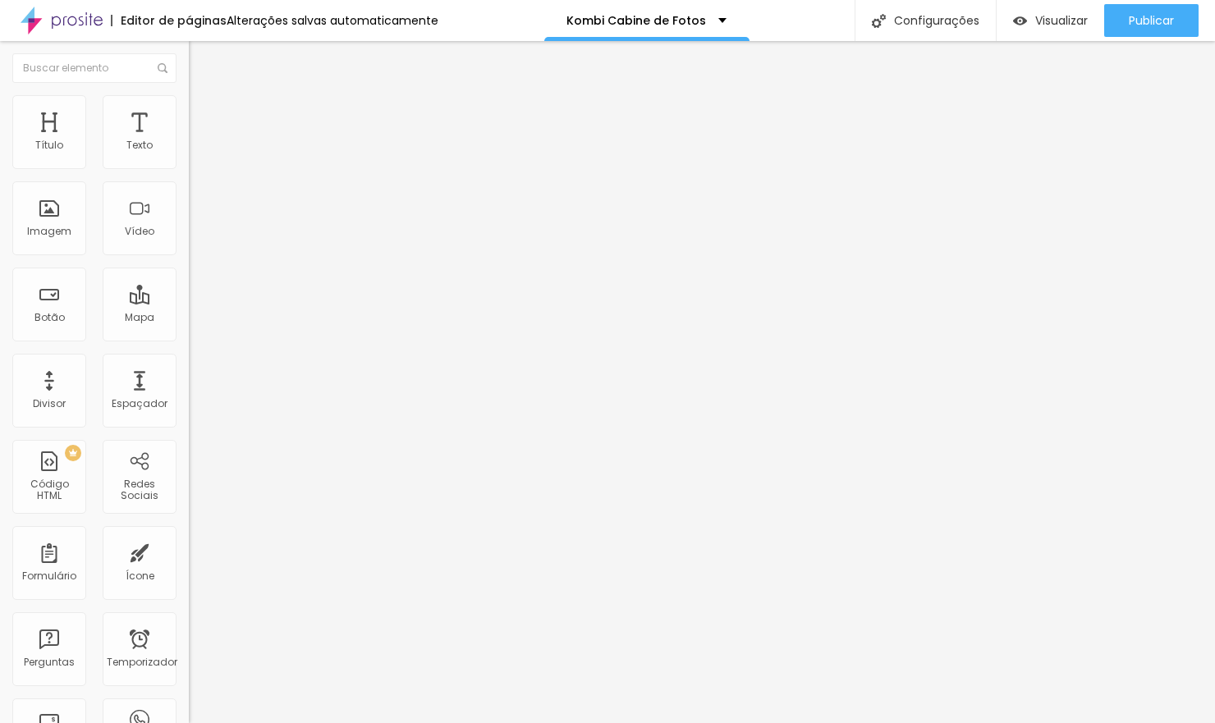
type input "50"
type input "45"
drag, startPoint x: 161, startPoint y: 176, endPoint x: 79, endPoint y: 181, distance: 82.2
type input "45"
click at [189, 168] on input "range" at bounding box center [242, 161] width 106 height 13
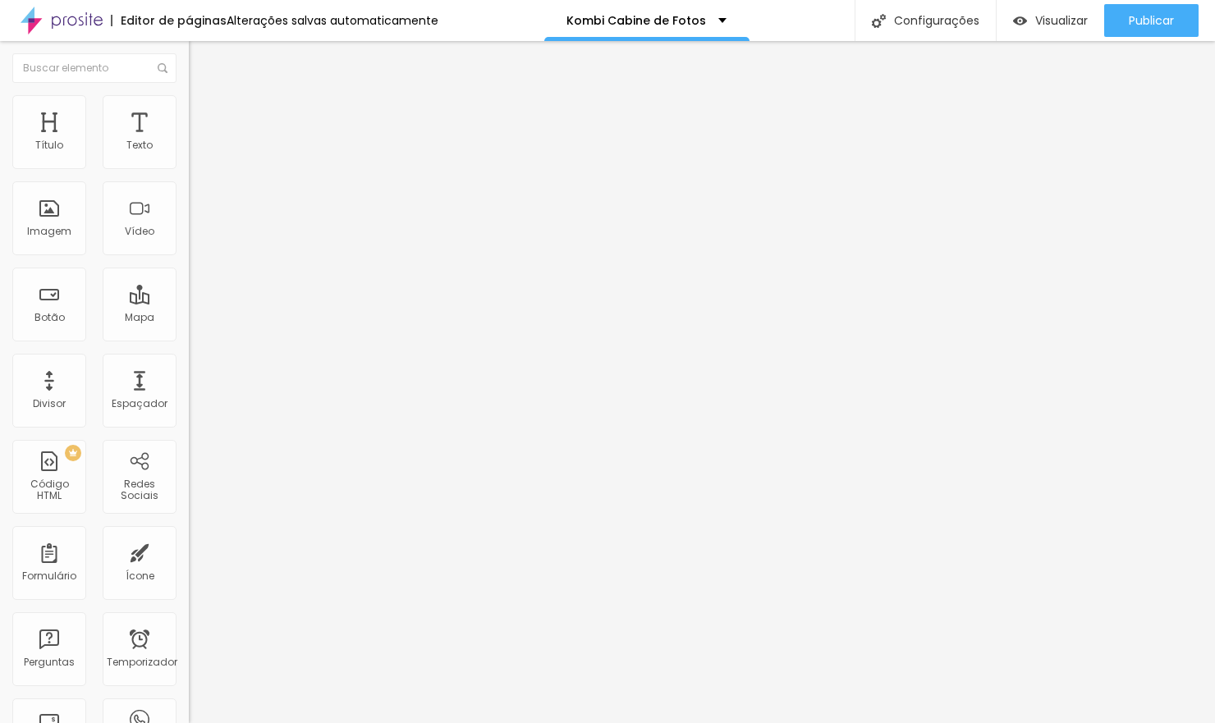
type input "50"
drag, startPoint x: 76, startPoint y: 174, endPoint x: 92, endPoint y: 176, distance: 16.5
type input "50"
click at [189, 168] on input "range" at bounding box center [242, 161] width 106 height 13
click at [189, 99] on img at bounding box center [196, 102] width 15 height 15
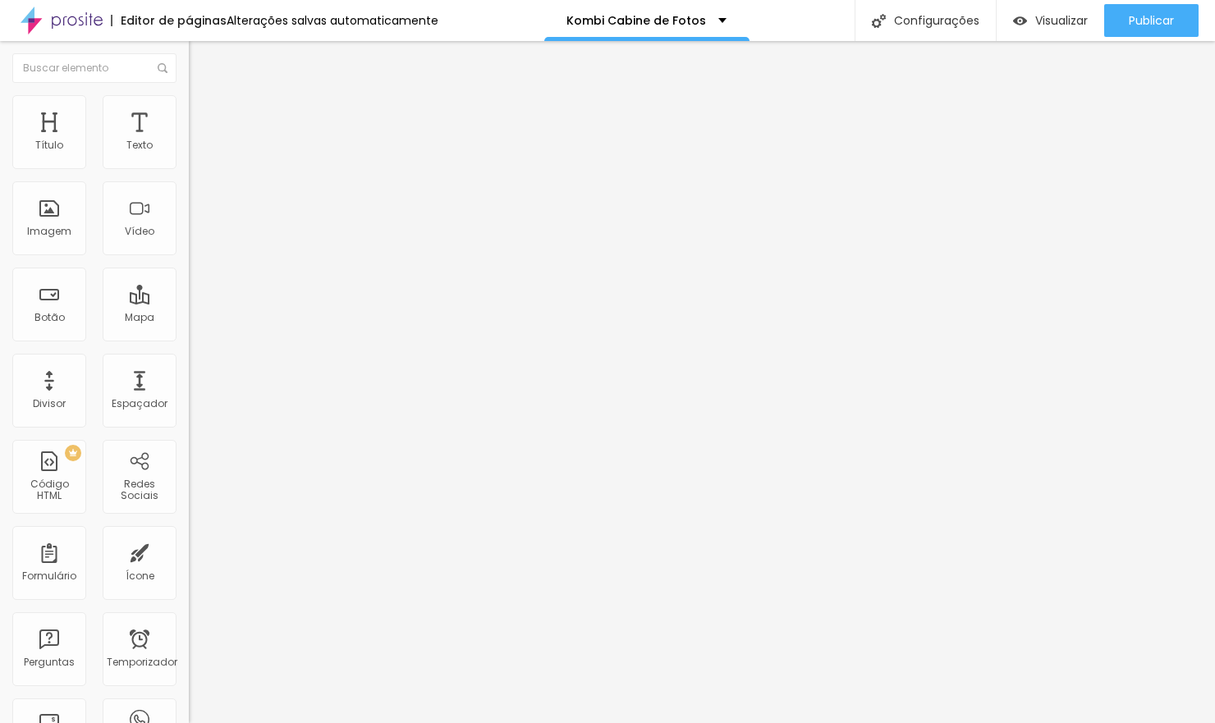
type input "65"
type input "60"
type input "55"
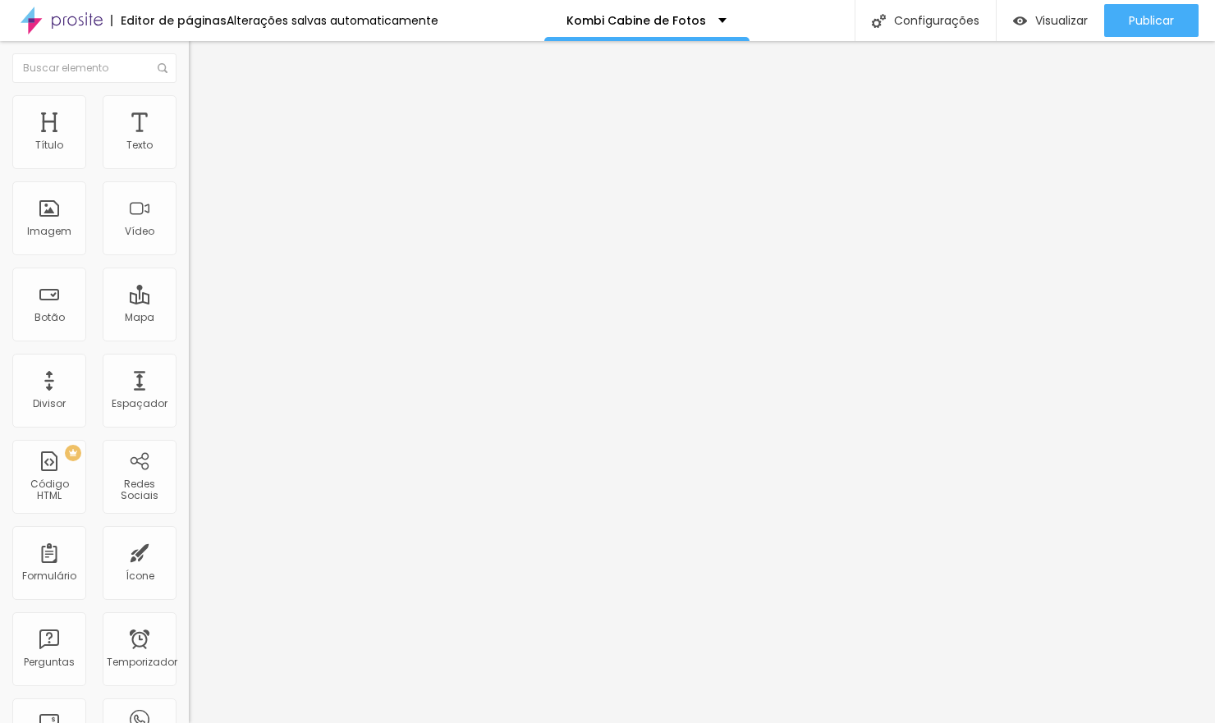
drag, startPoint x: 119, startPoint y: 175, endPoint x: 100, endPoint y: 176, distance: 18.9
type input "55"
click at [189, 168] on input "range" at bounding box center [242, 161] width 106 height 13
type input "50"
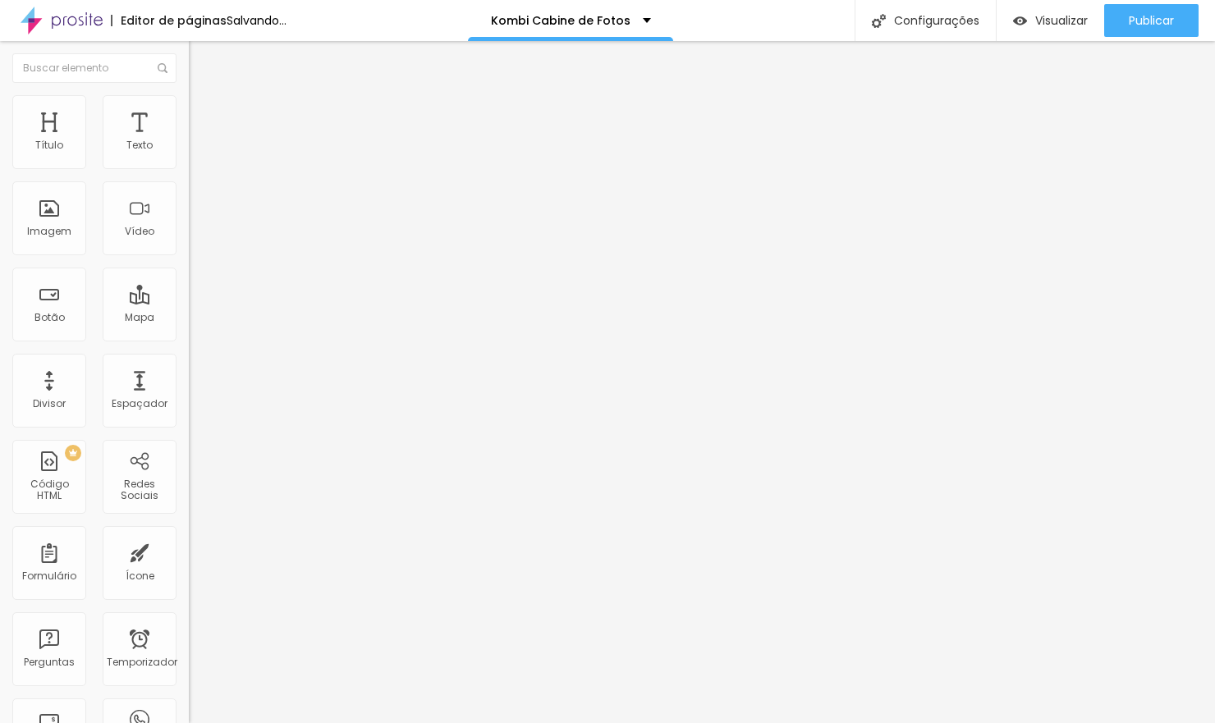
click at [189, 168] on input "range" at bounding box center [242, 161] width 106 height 13
drag, startPoint x: 96, startPoint y: 108, endPoint x: 97, endPoint y: 117, distance: 9.1
click at [189, 107] on li "Estilo" at bounding box center [283, 103] width 189 height 16
type input "60"
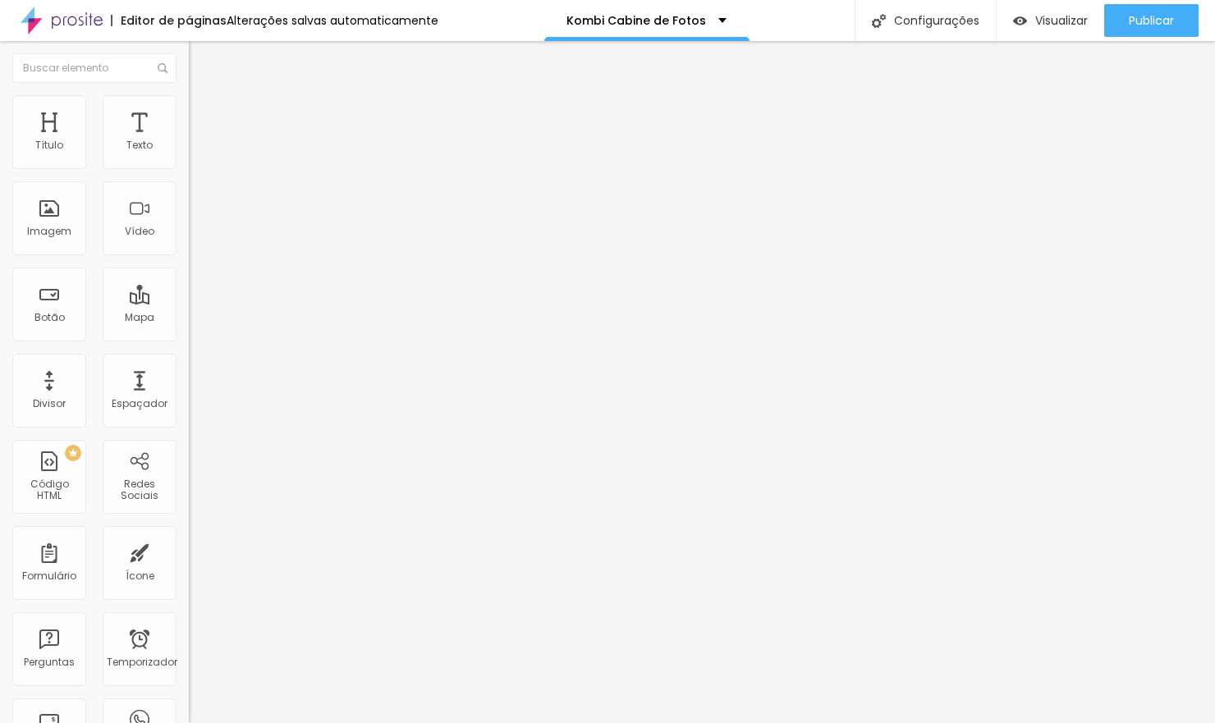
type input "55"
type input "50"
drag, startPoint x: 110, startPoint y: 172, endPoint x: 85, endPoint y: 180, distance: 25.7
type input "50"
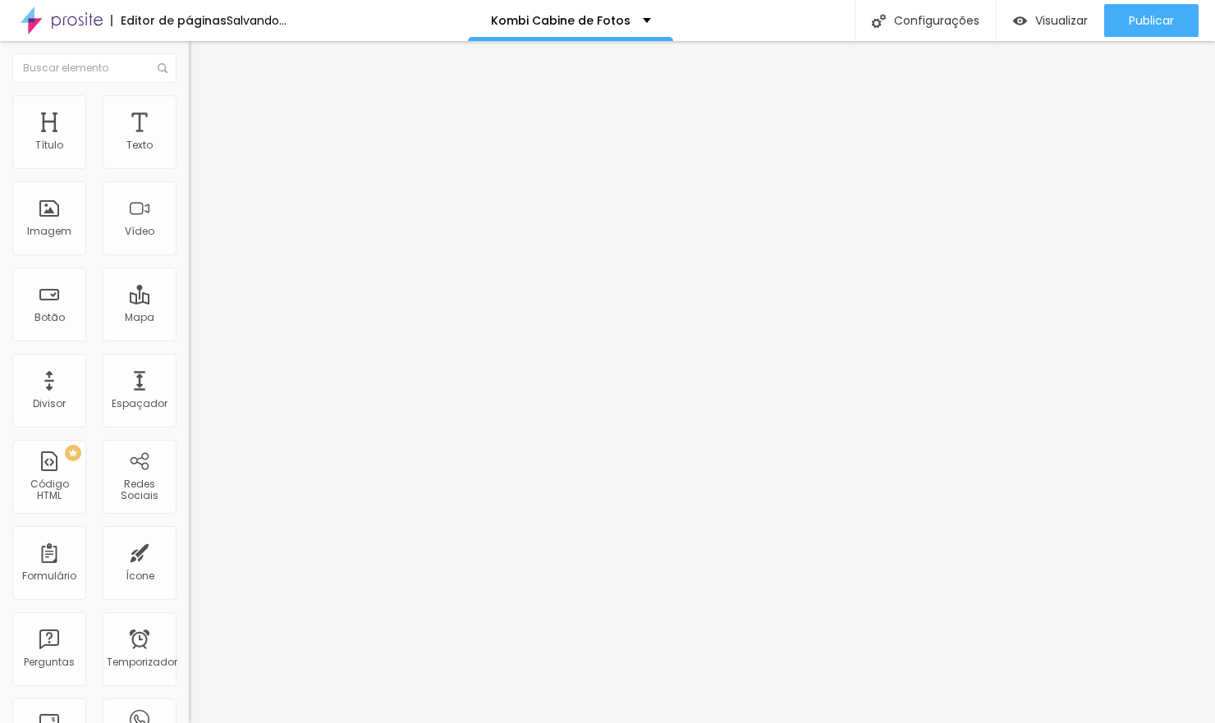
click at [189, 168] on input "range" at bounding box center [242, 161] width 106 height 13
click at [189, 153] on span "Título 2" at bounding box center [216, 147] width 54 height 14
click at [195, 240] on icon "button" at bounding box center [200, 235] width 10 height 10
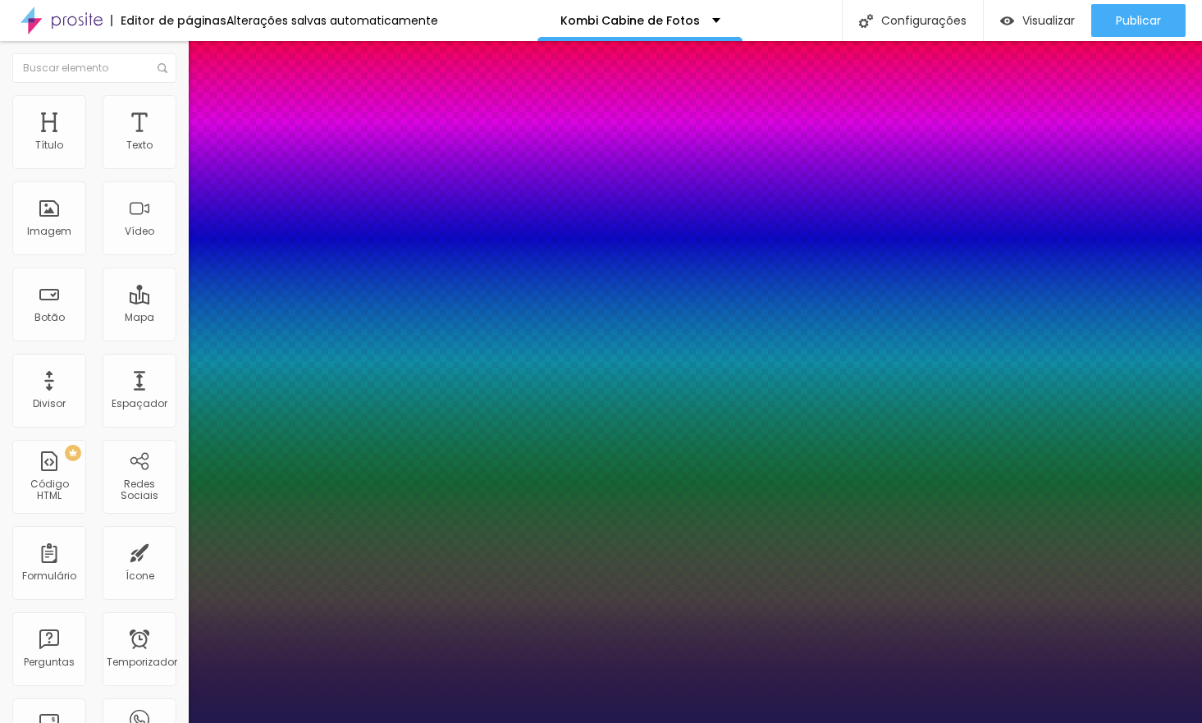
type input "1"
type input "24"
type input "1"
type input "29"
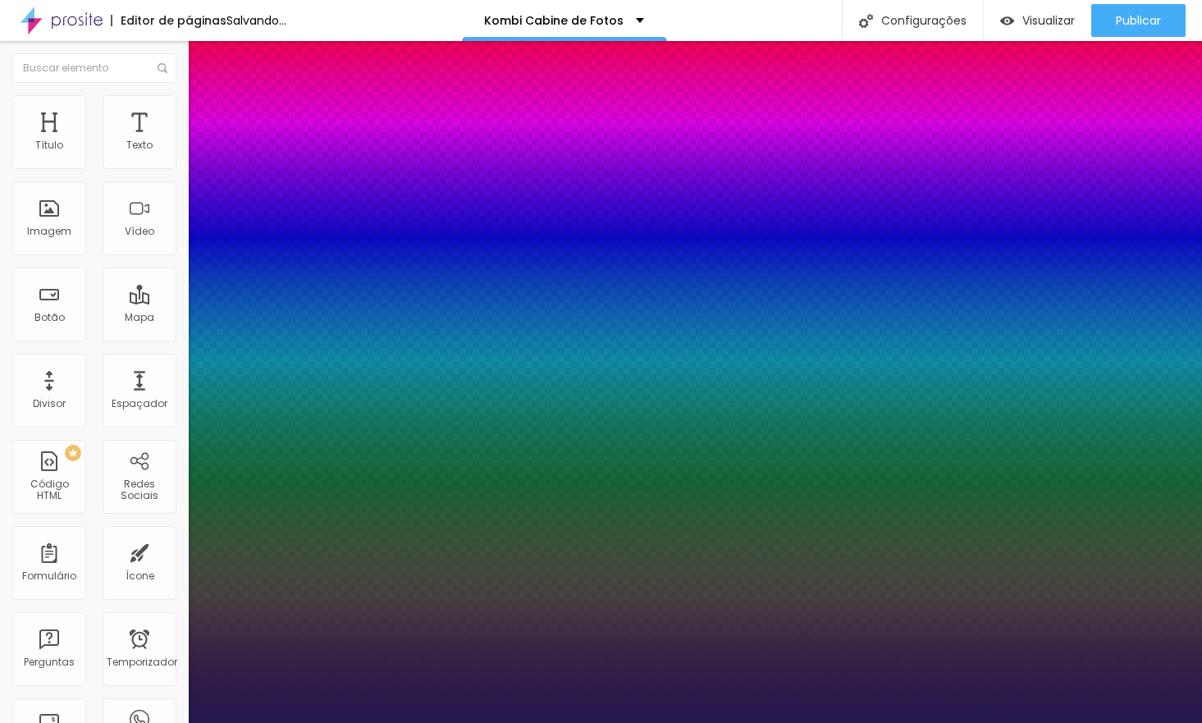
type input "29"
type input "1"
type input "31"
type input "1"
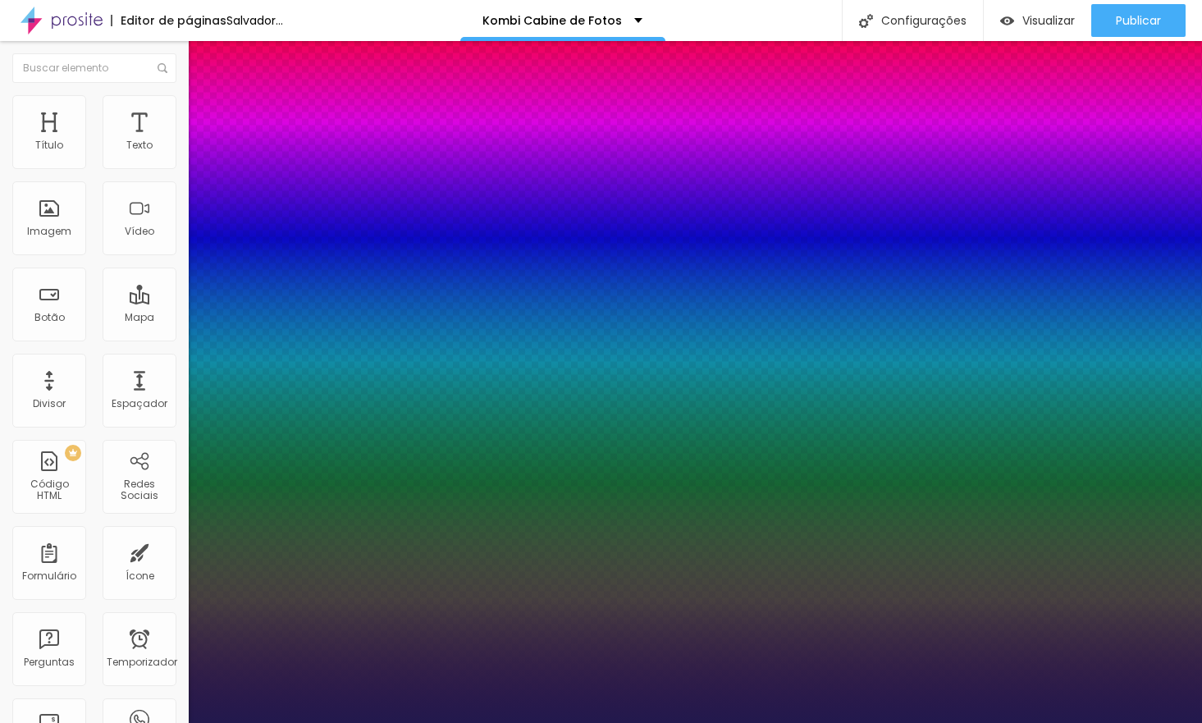
type input "32"
type input "1"
type input "33"
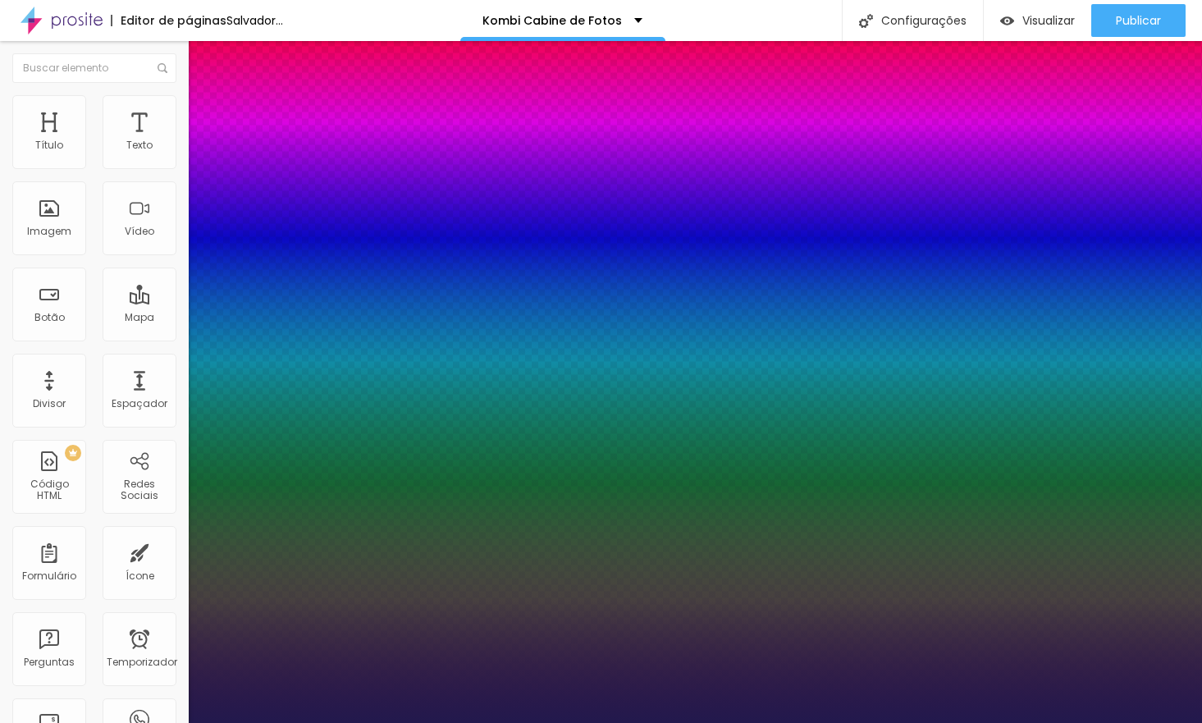
type input "1"
type input "32"
type input "1"
type input "30"
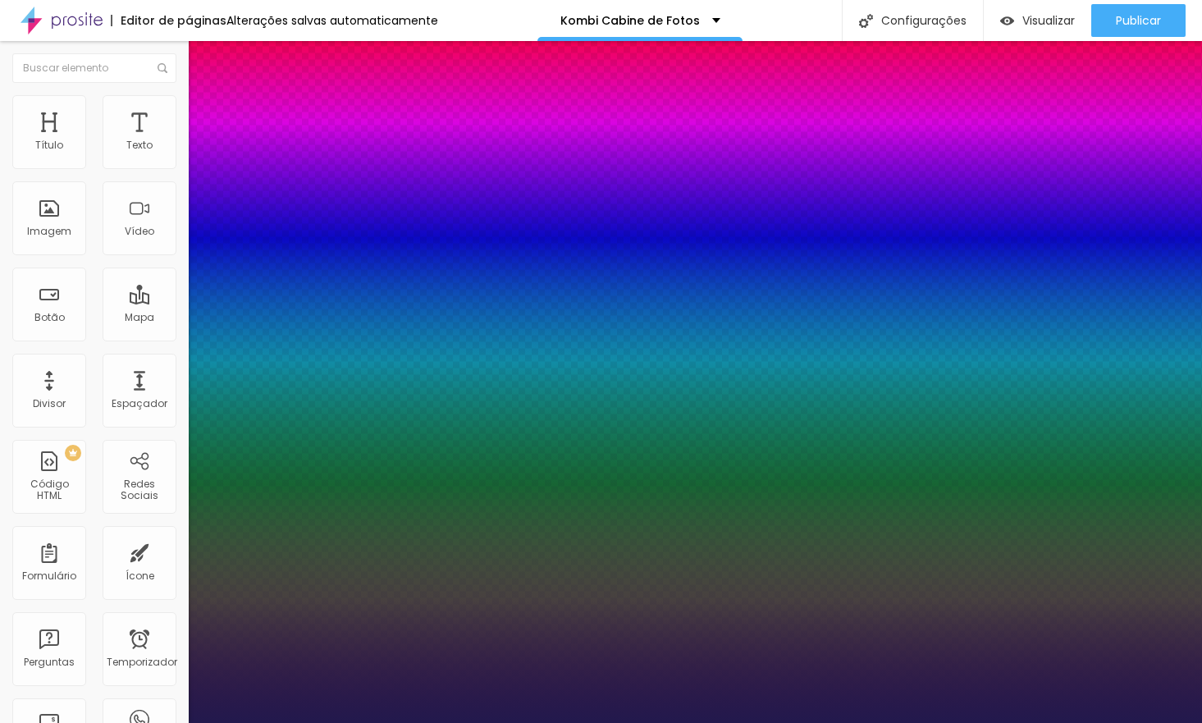
type input "30"
type input "1"
drag, startPoint x: 222, startPoint y: 461, endPoint x: 247, endPoint y: 459, distance: 24.7
type input "30"
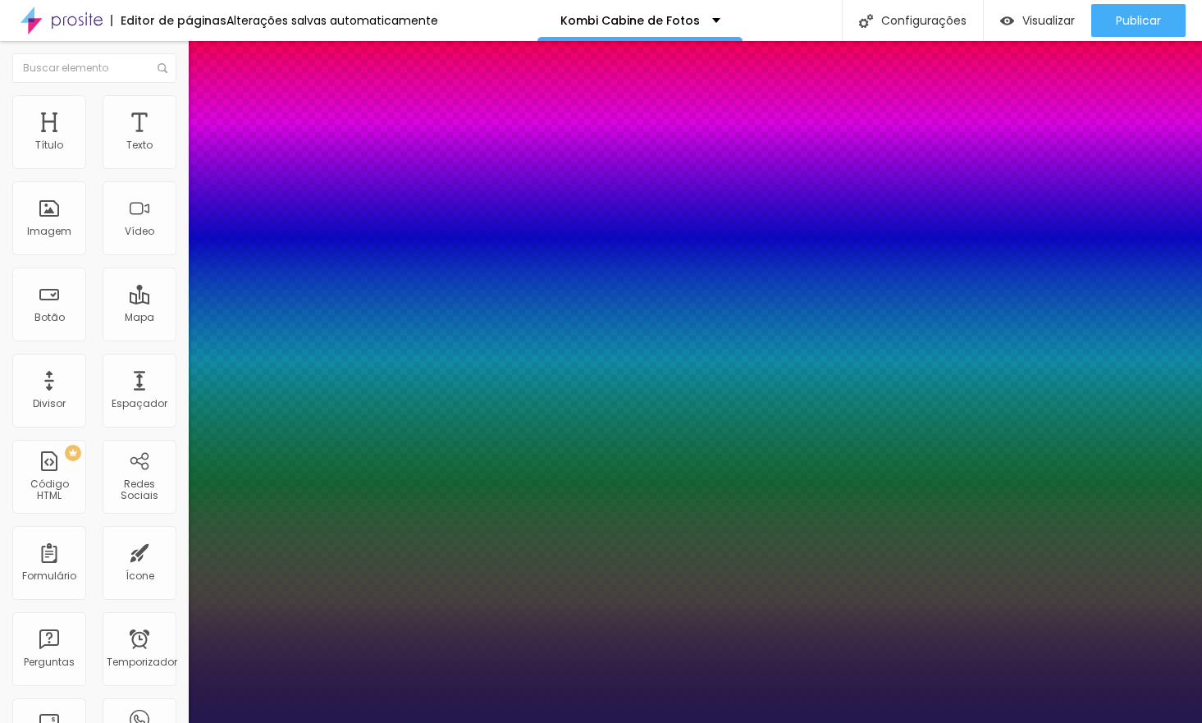
type input "1"
click at [604, 722] on div at bounding box center [601, 723] width 1202 height 0
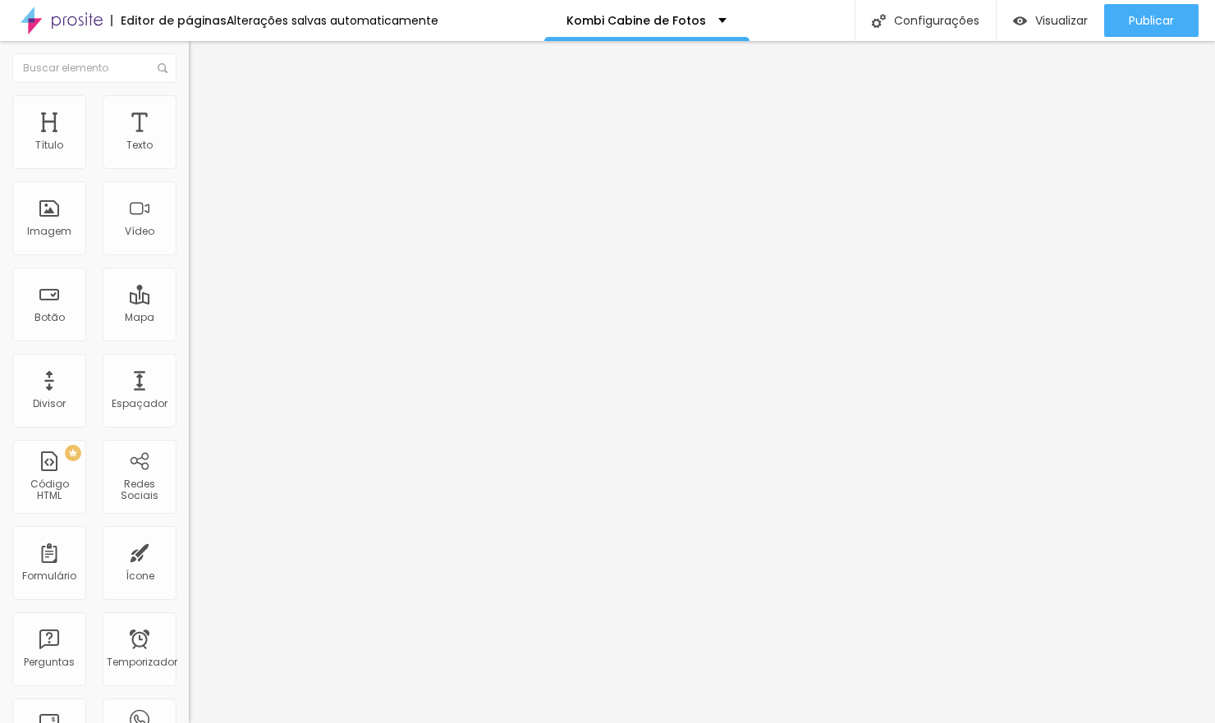
click at [195, 153] on icon "button" at bounding box center [200, 148] width 10 height 10
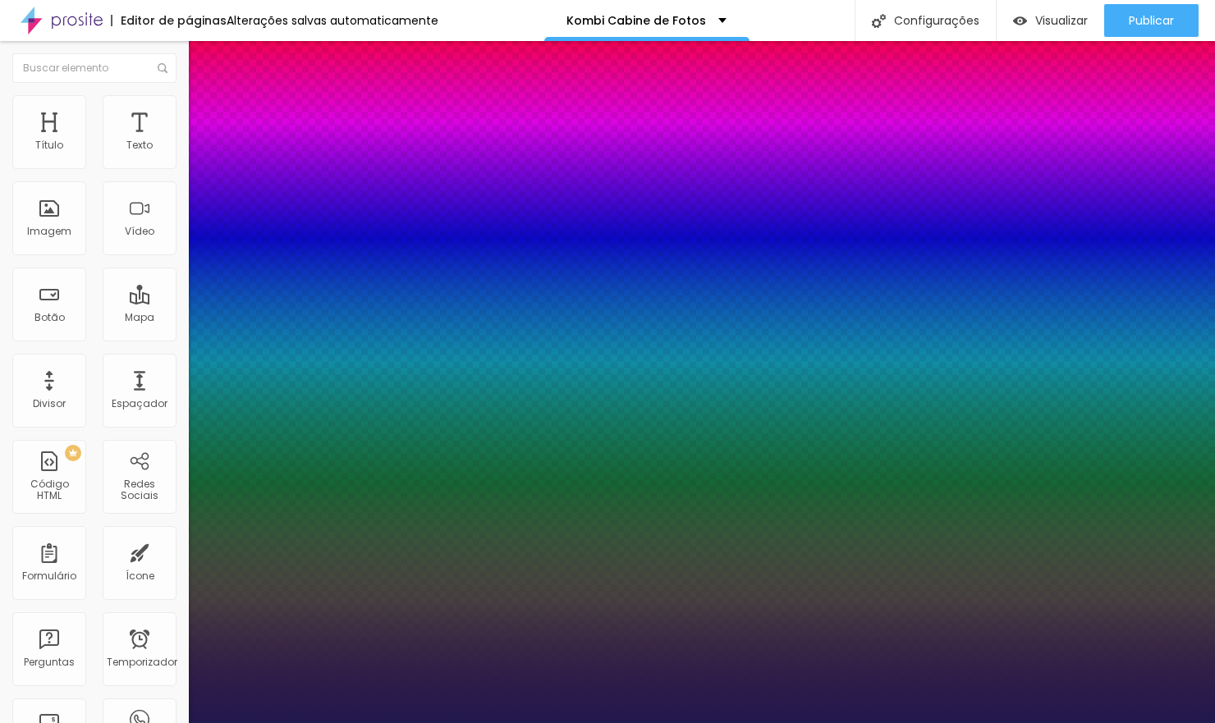
type input "1"
type input "18"
type input "1"
type input "19"
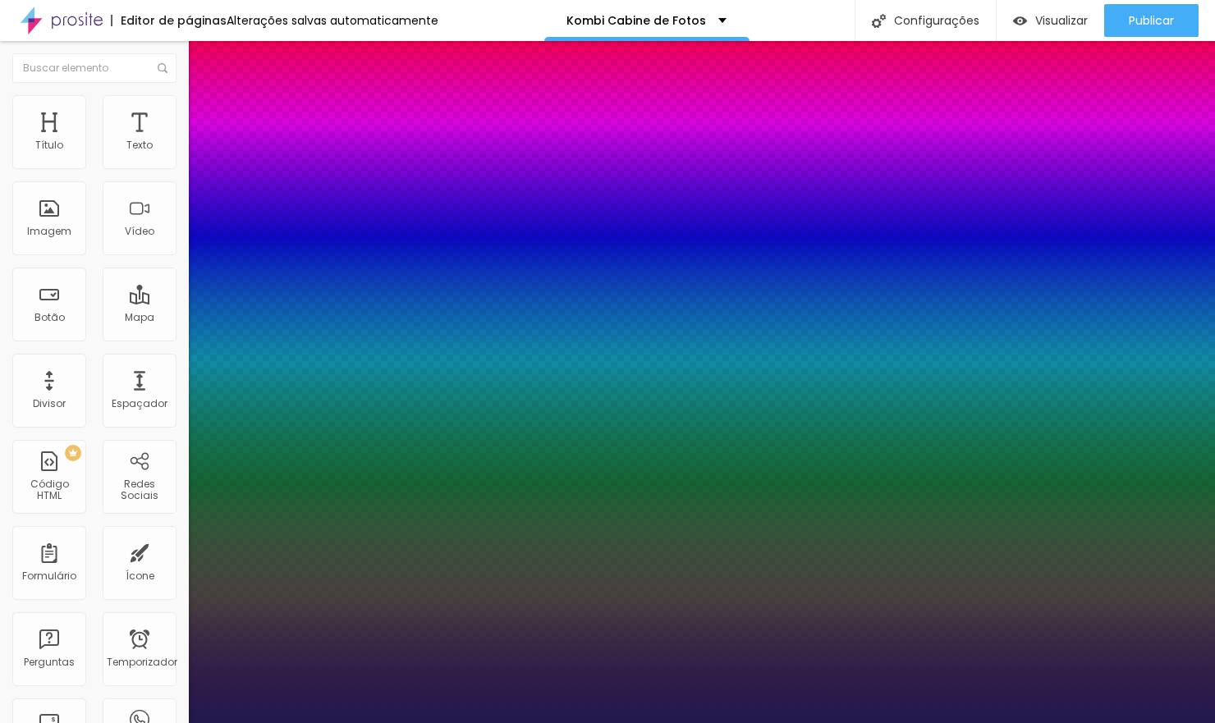
type input "19"
type input "1"
type input "18"
type input "1"
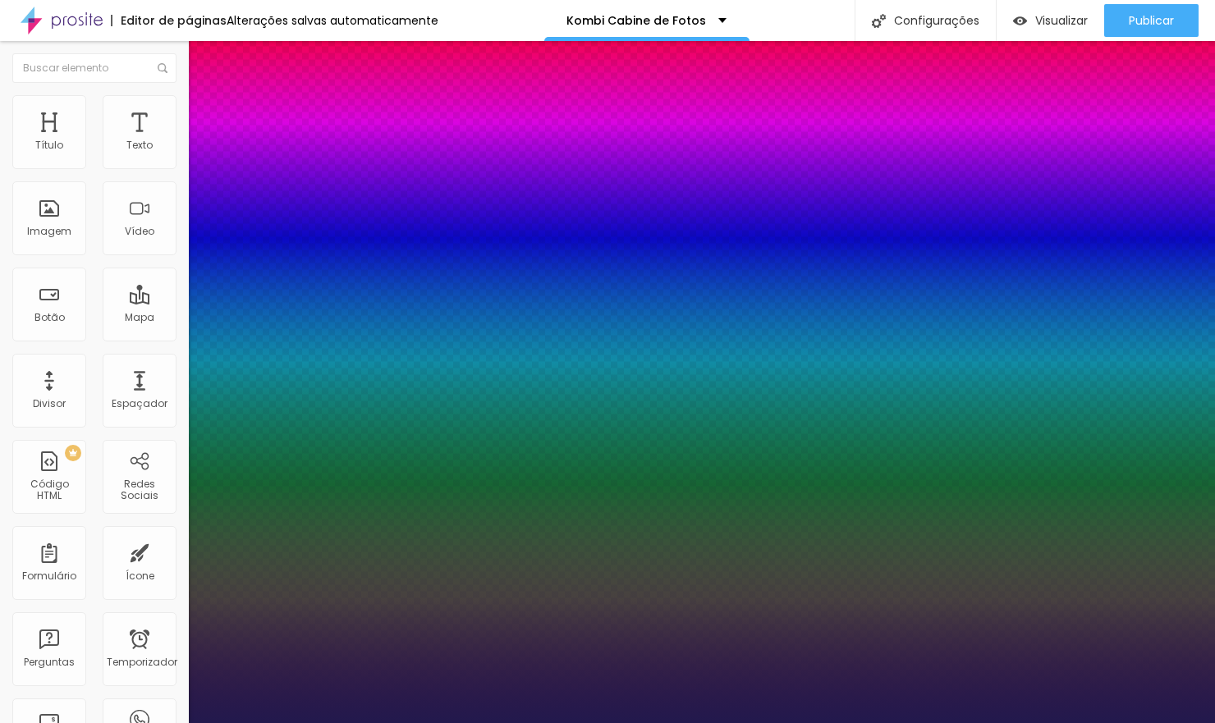
type input "17"
type input "1"
type input "17"
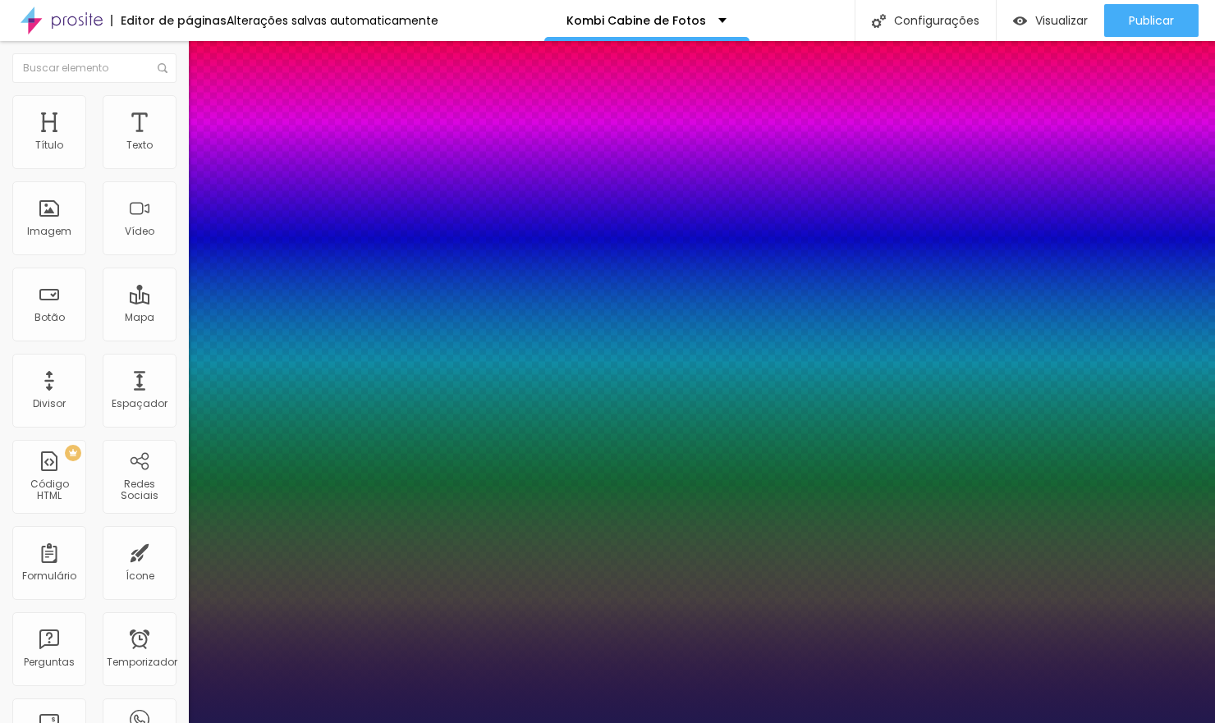
type input "1"
click at [506, 722] on div at bounding box center [607, 723] width 1215 height 0
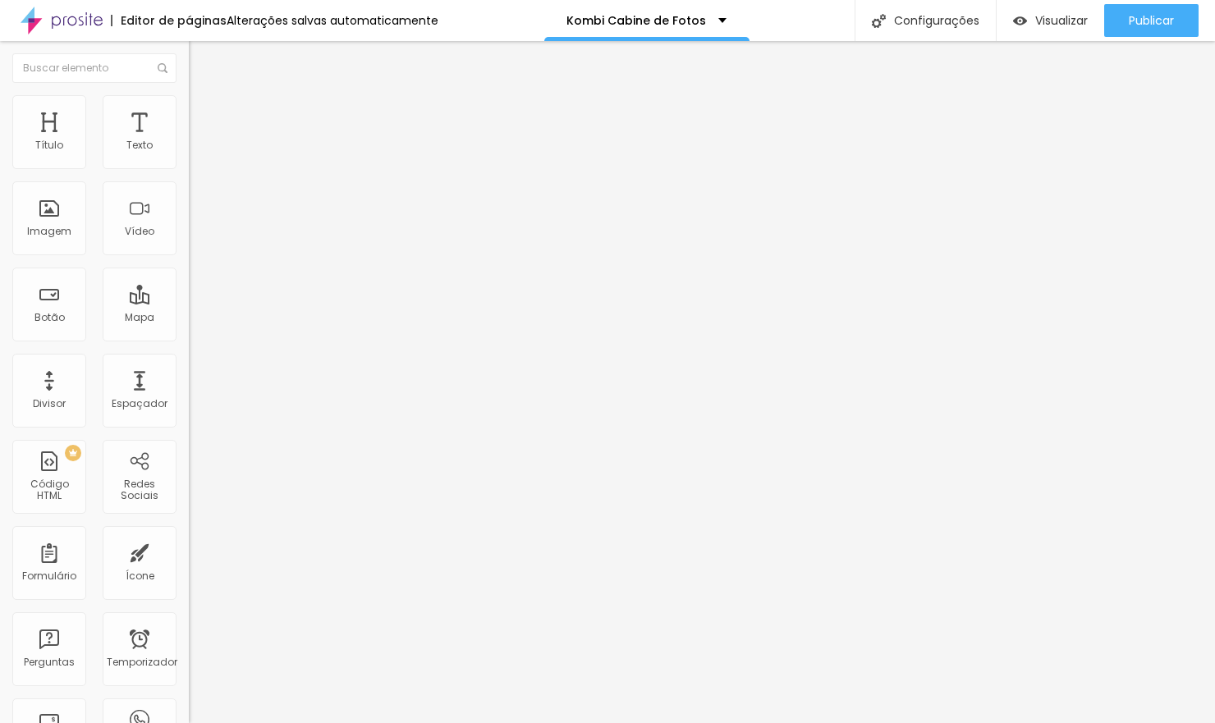
click at [197, 151] on icon "button" at bounding box center [200, 147] width 7 height 7
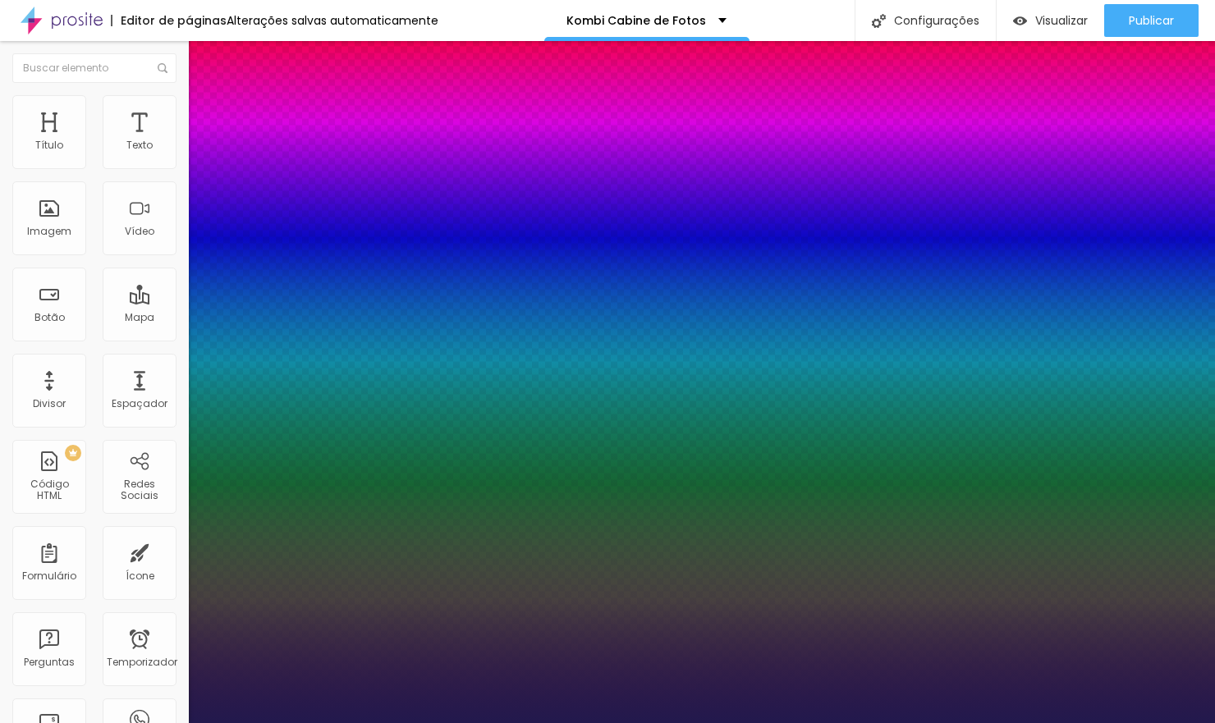
type input "1"
click at [592, 722] on div at bounding box center [607, 723] width 1215 height 0
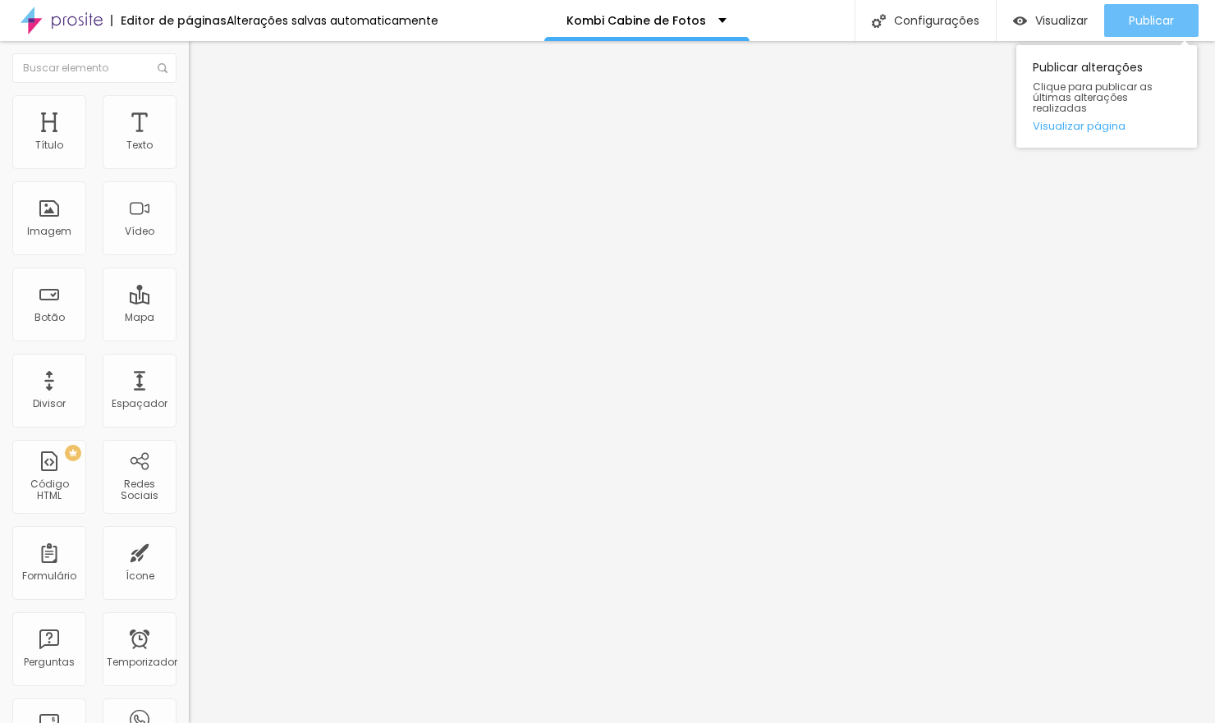
click at [1124, 18] on button "Publicar" at bounding box center [1151, 20] width 94 height 33
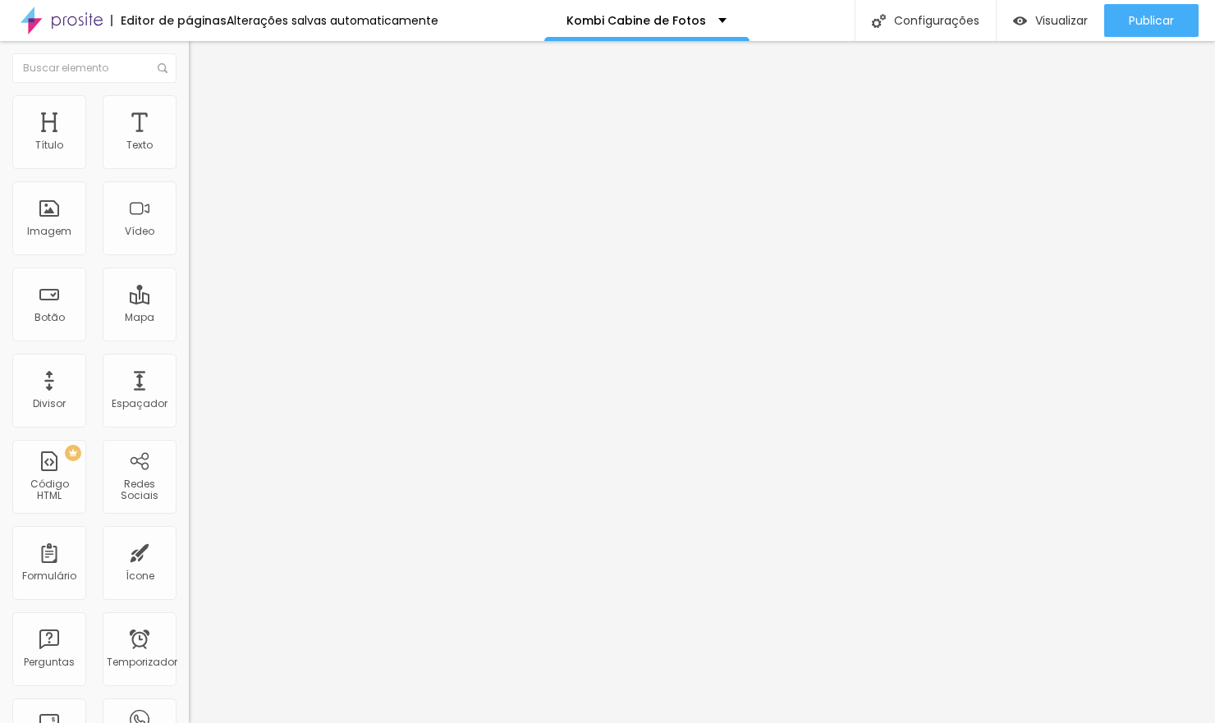
type input "68"
type input "69"
type input "70"
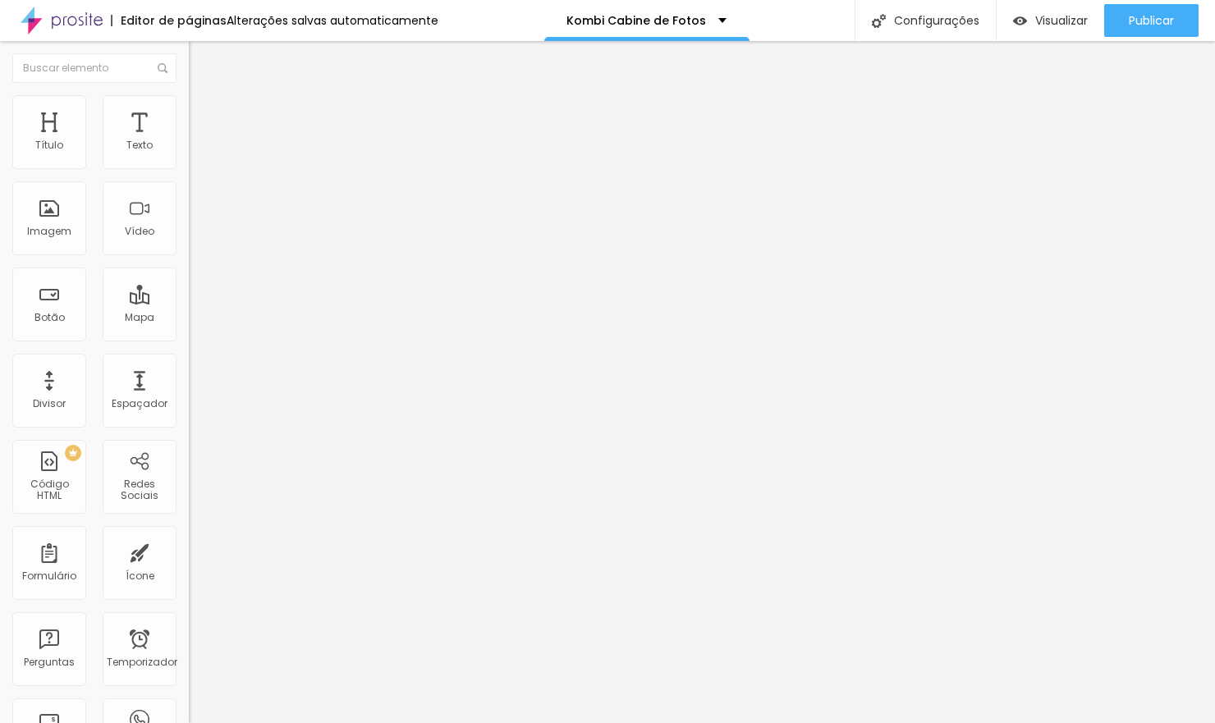
type input "70"
type input "71"
type input "73"
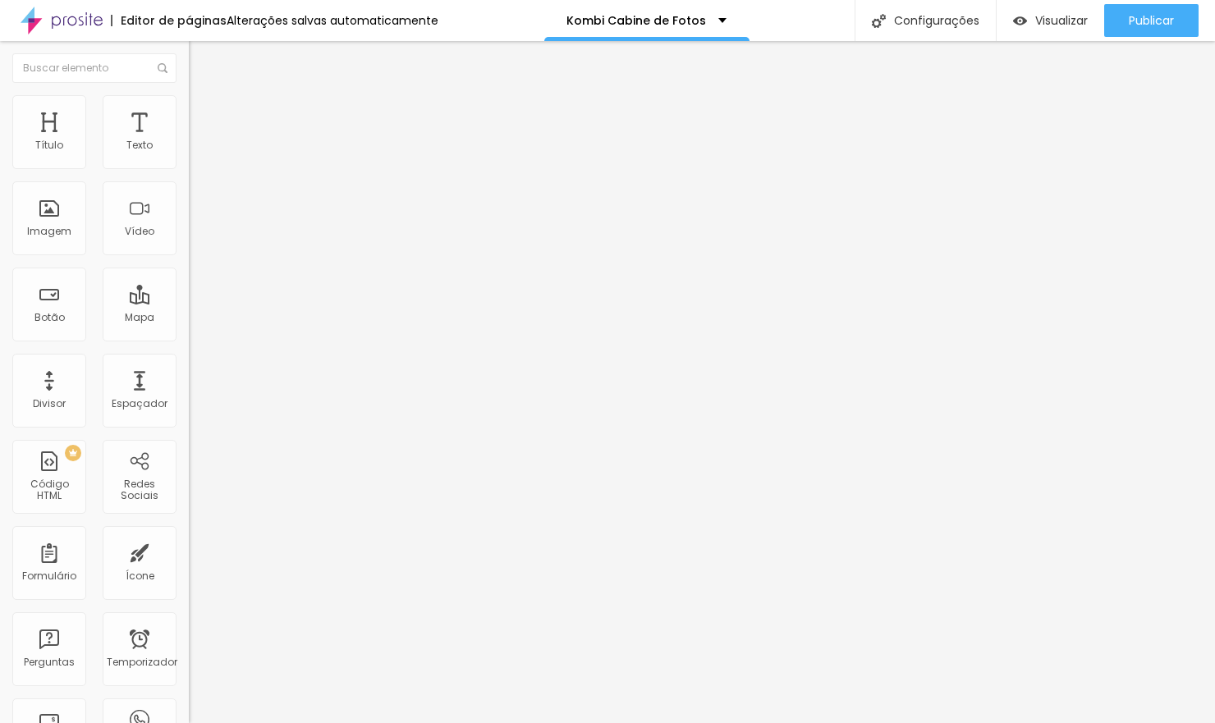
type input "74"
type input "75"
type input "76"
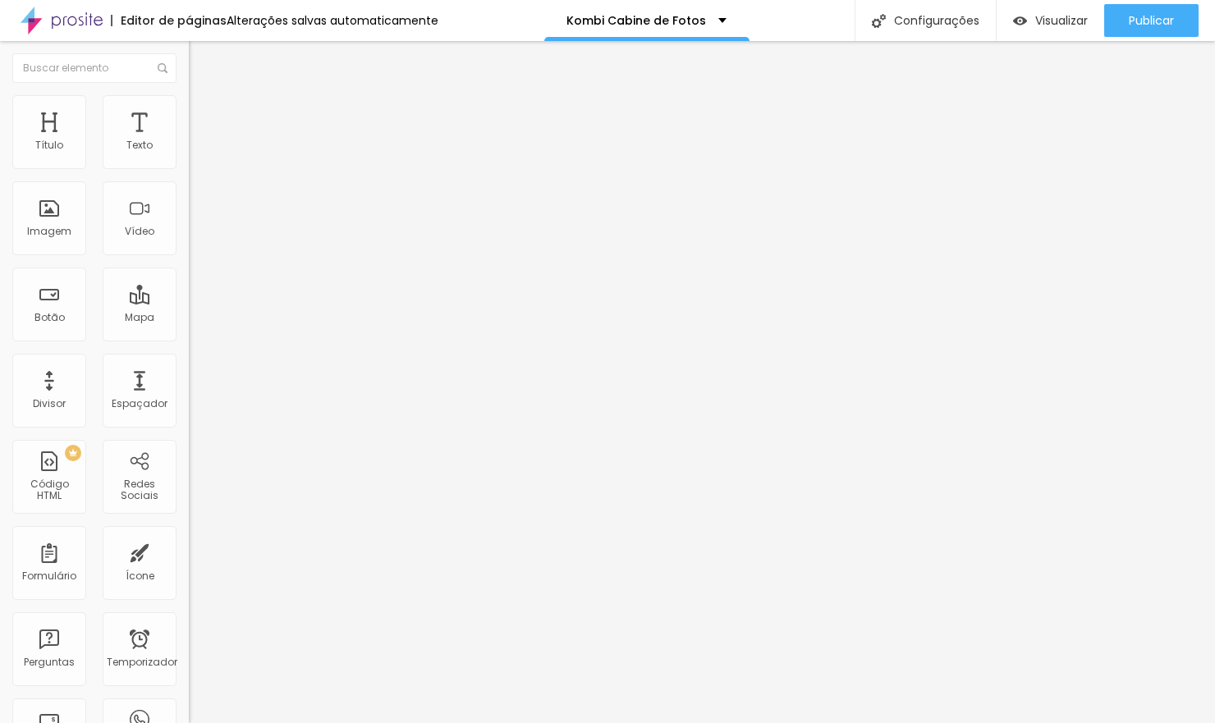
type input "76"
type input "77"
type input "81"
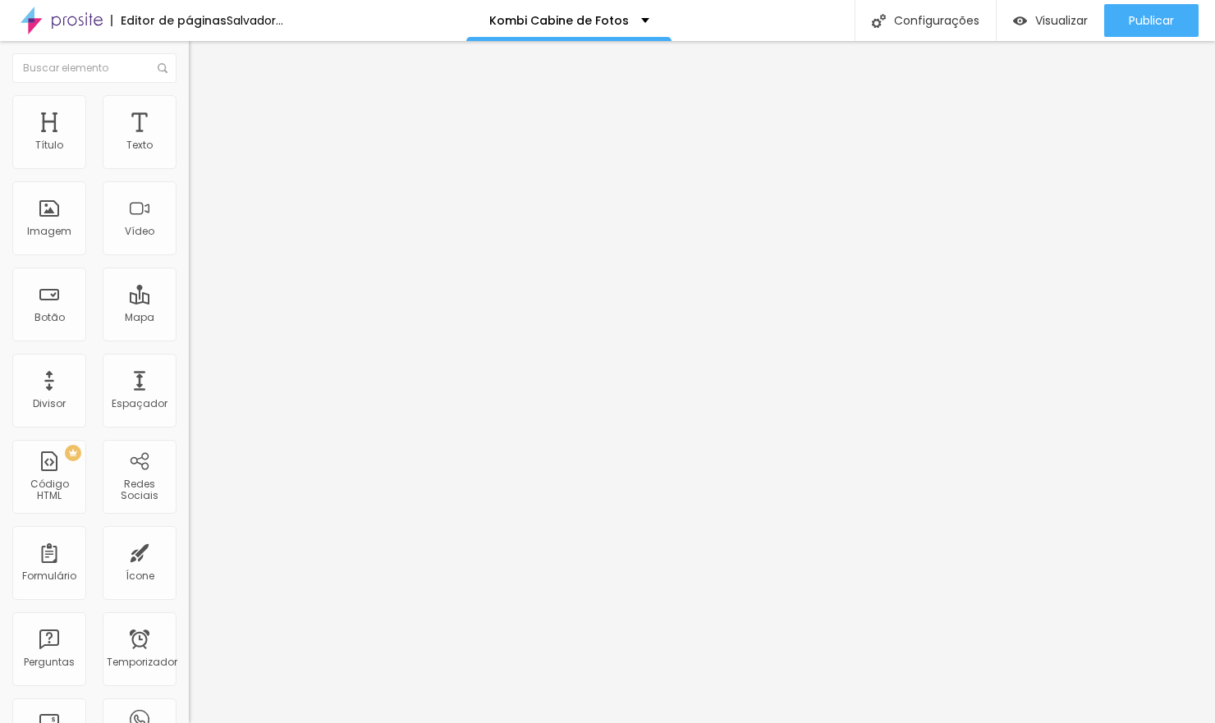
type input "82"
type input "83"
type input "84"
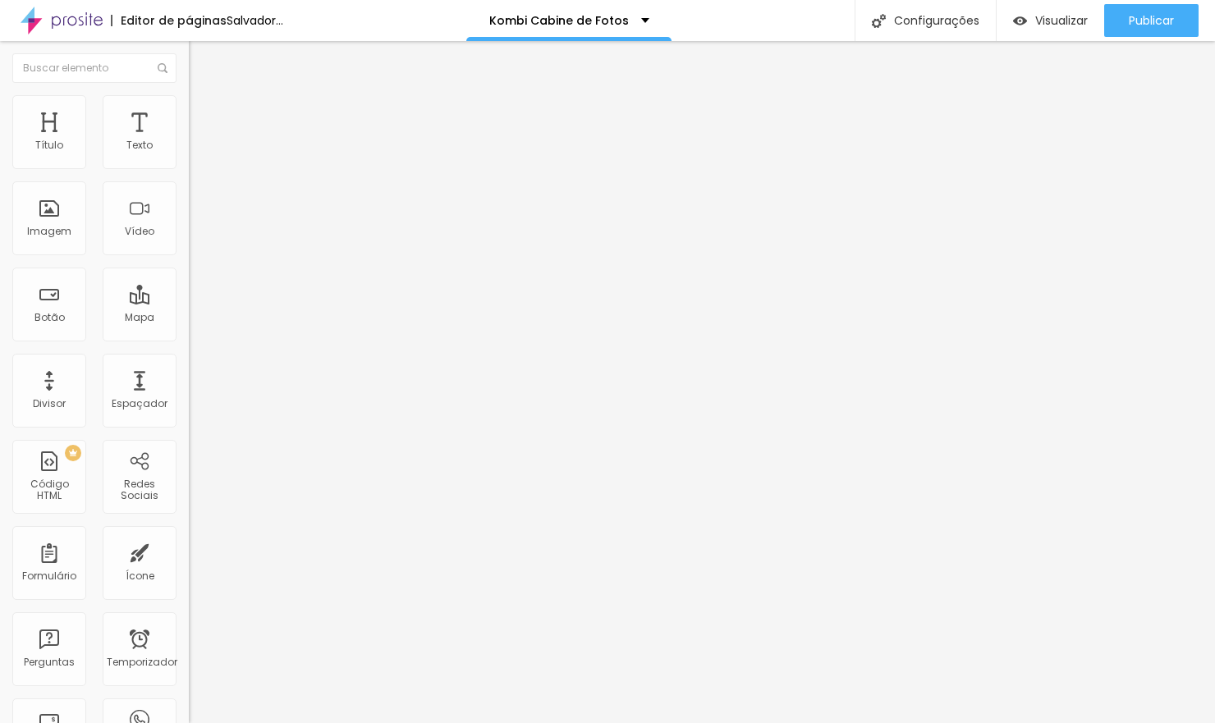
type input "84"
type input "85"
drag, startPoint x: 97, startPoint y: 342, endPoint x: 121, endPoint y: 338, distance: 24.2
click at [189, 387] on input "range" at bounding box center [242, 393] width 106 height 13
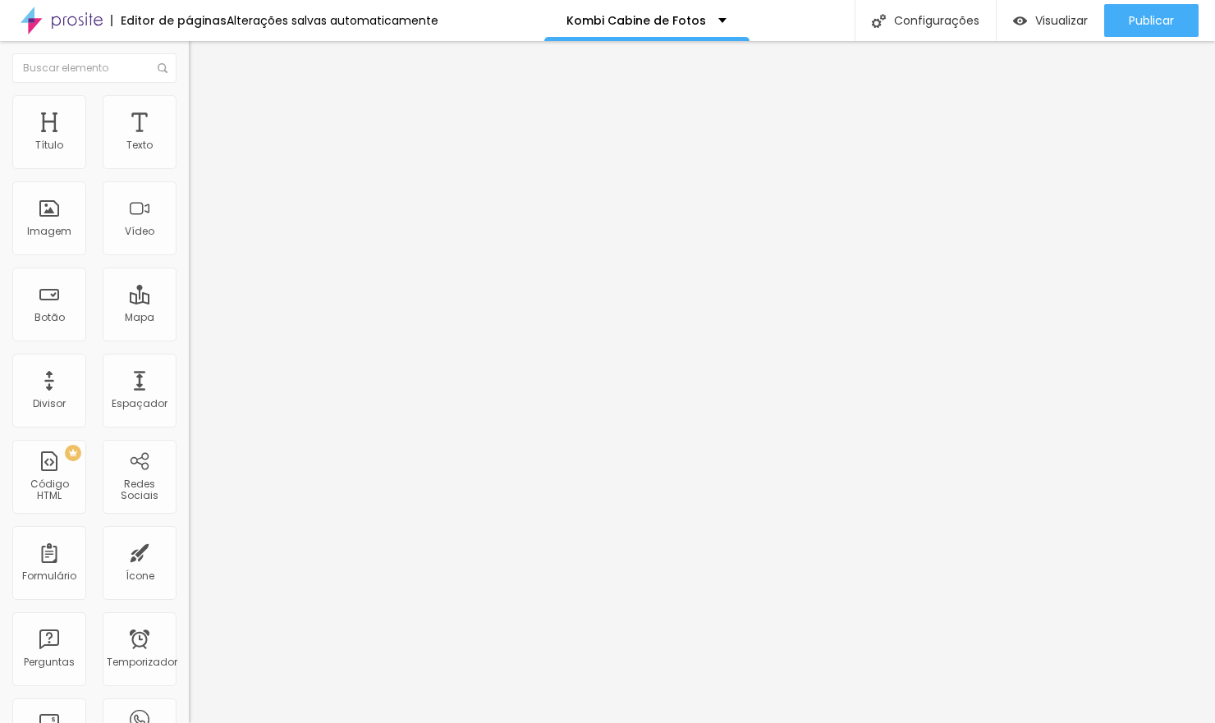
type input "86"
type input "74"
type input "69"
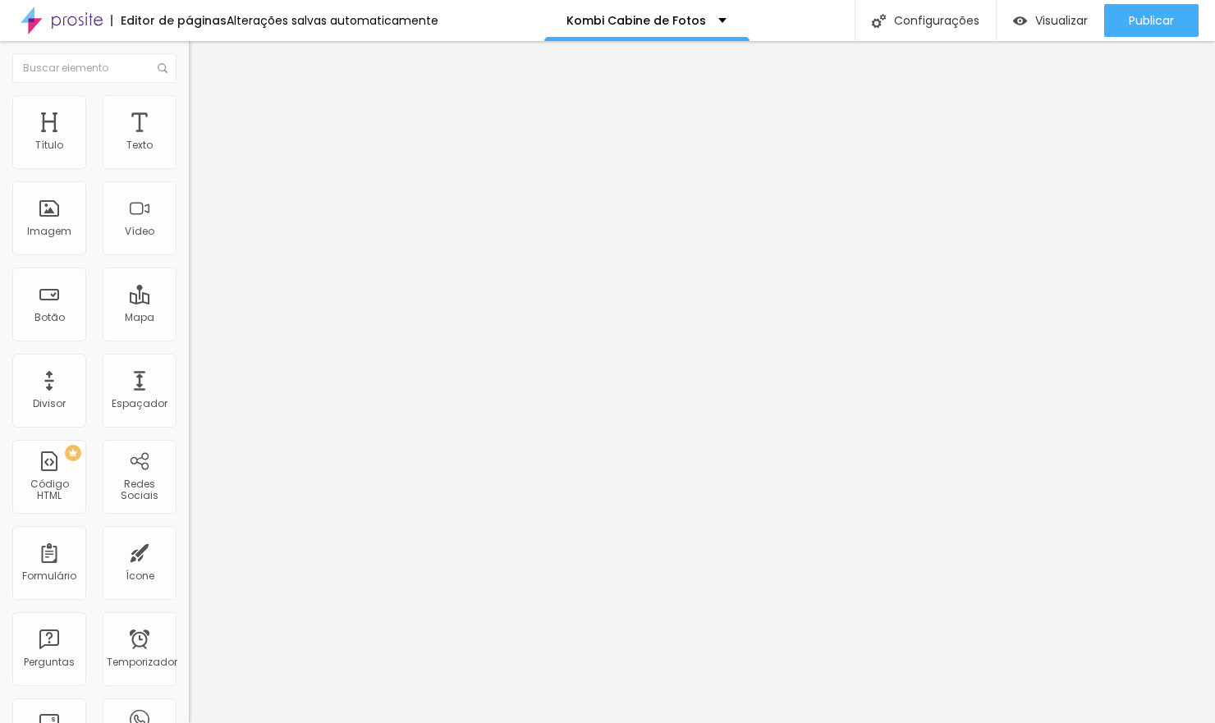
type input "69"
type input "68"
type input "67"
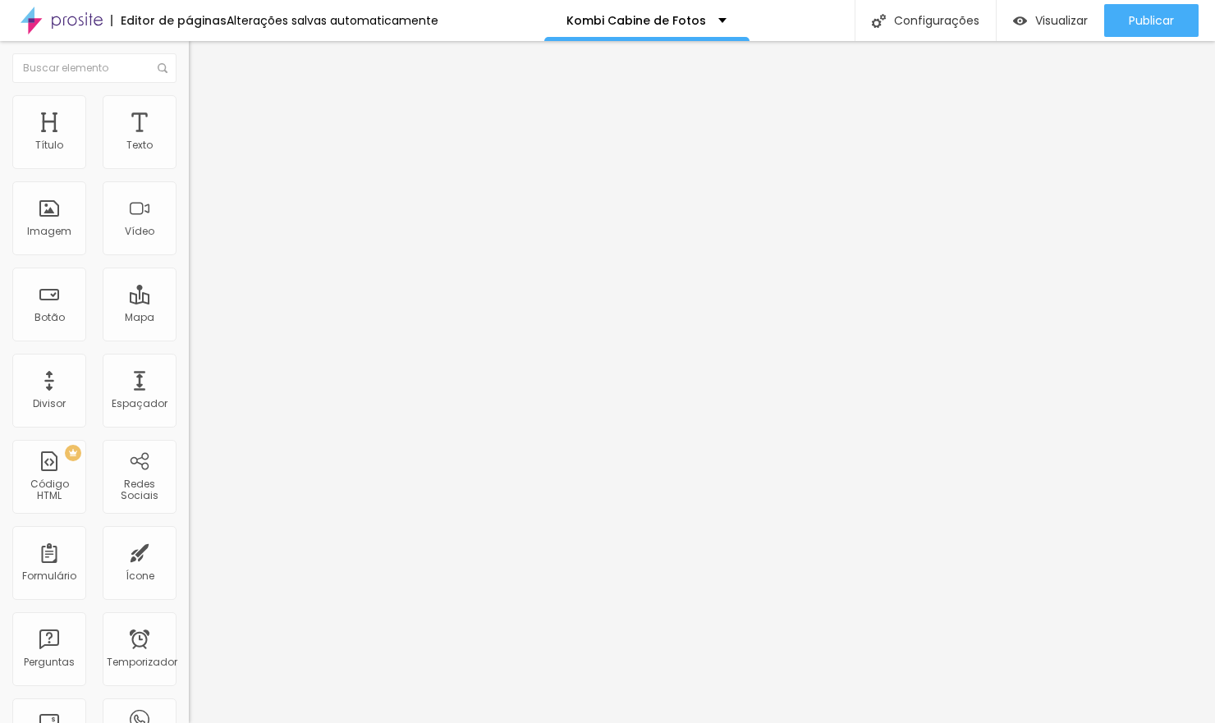
type input "64"
type input "63"
drag, startPoint x: 108, startPoint y: 344, endPoint x: 97, endPoint y: 342, distance: 10.8
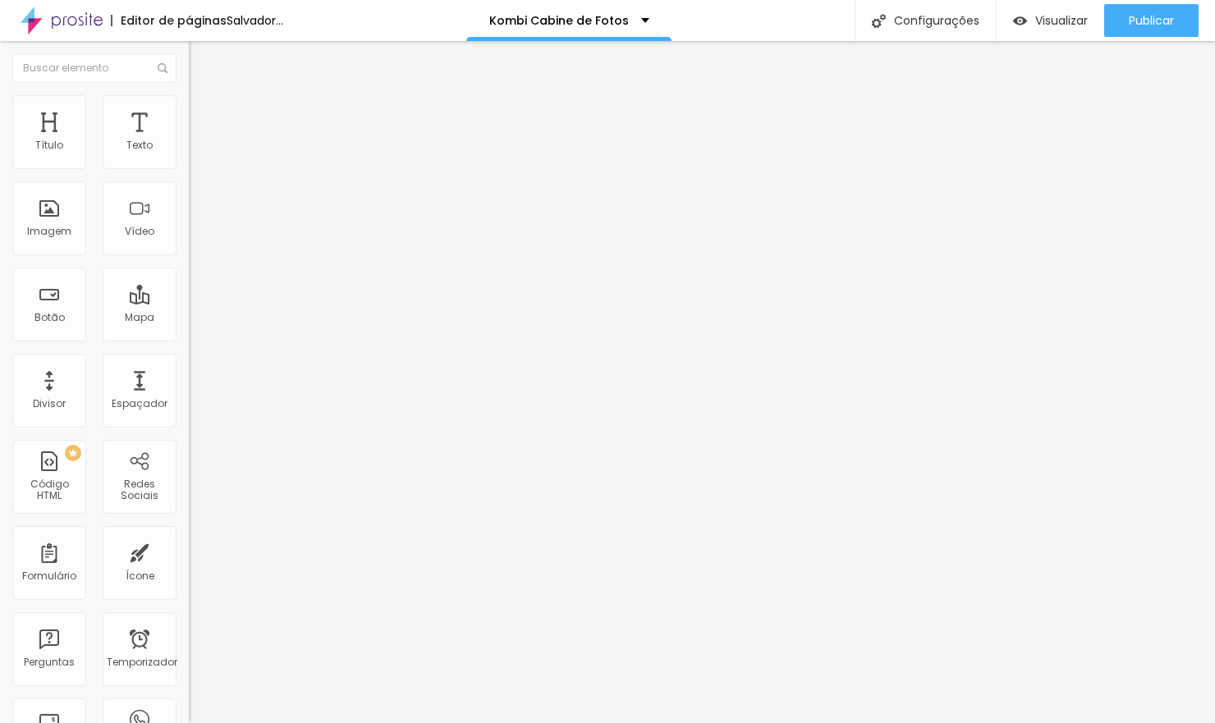
type input "62"
click at [189, 387] on input "range" at bounding box center [242, 393] width 106 height 13
type input "62"
click at [189, 97] on img at bounding box center [196, 102] width 15 height 15
click at [201, 59] on img "button" at bounding box center [207, 59] width 13 height 13
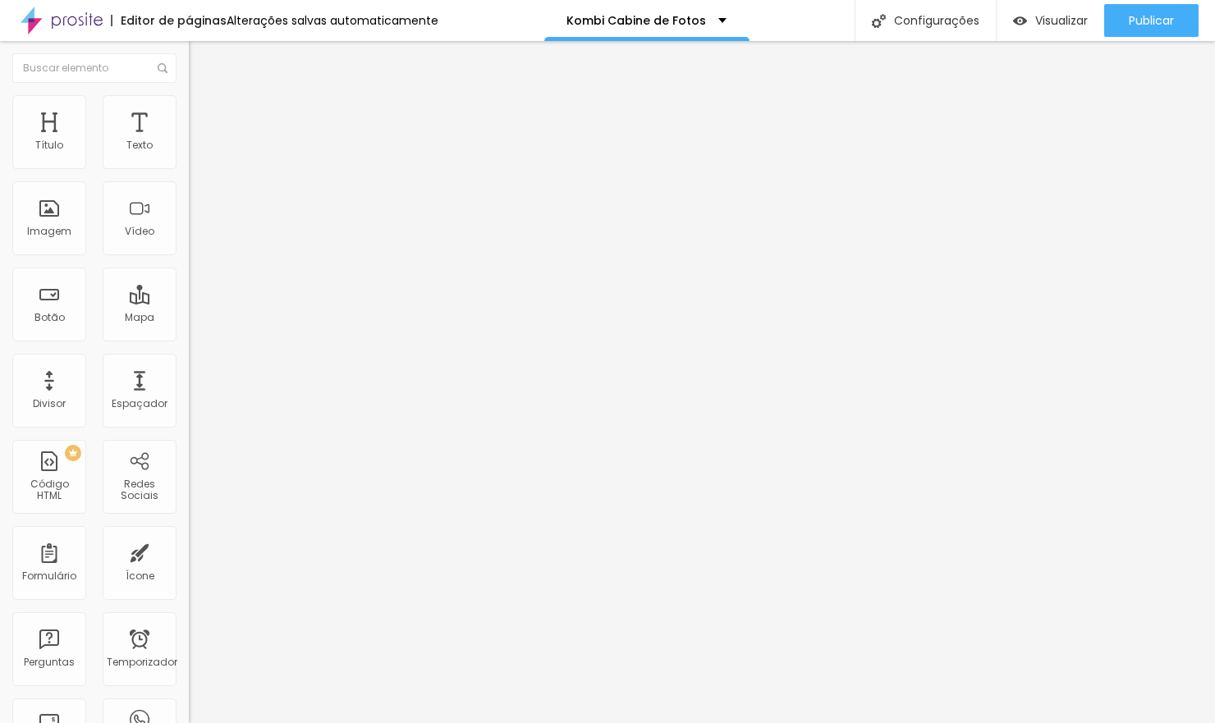
click at [201, 57] on img "button" at bounding box center [207, 59] width 13 height 13
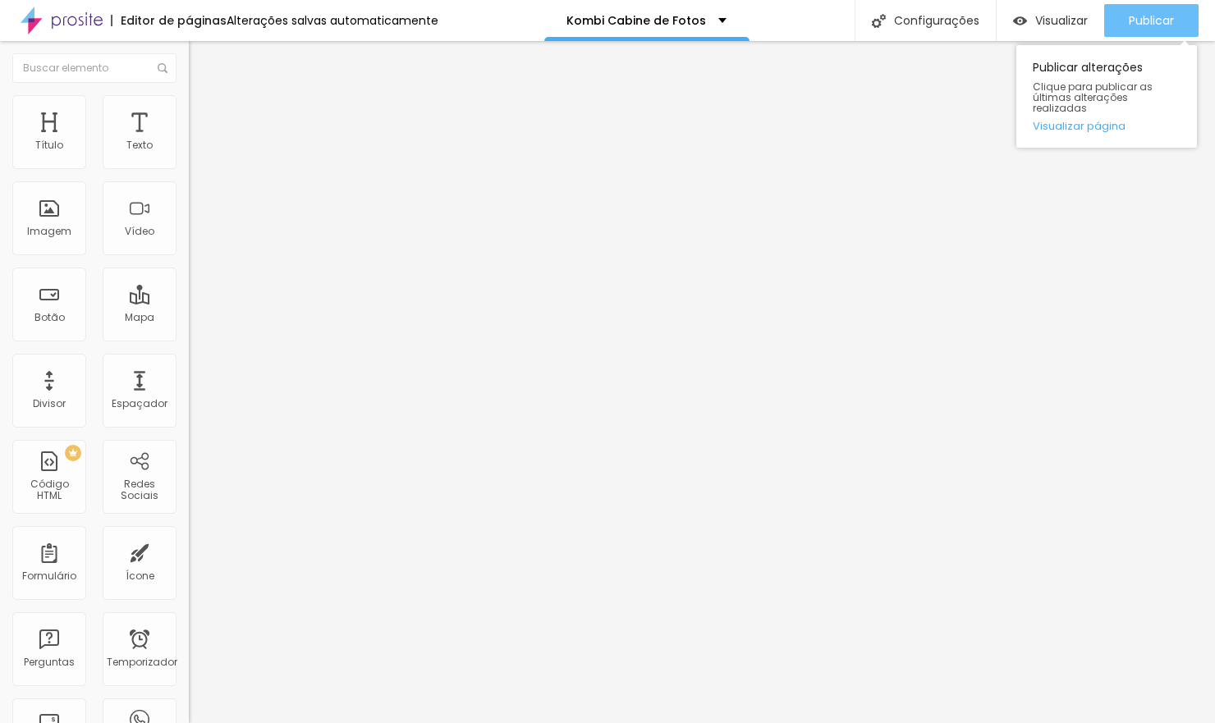
click at [1162, 17] on font "Publicar" at bounding box center [1151, 20] width 45 height 16
